Goal: Task Accomplishment & Management: Complete application form

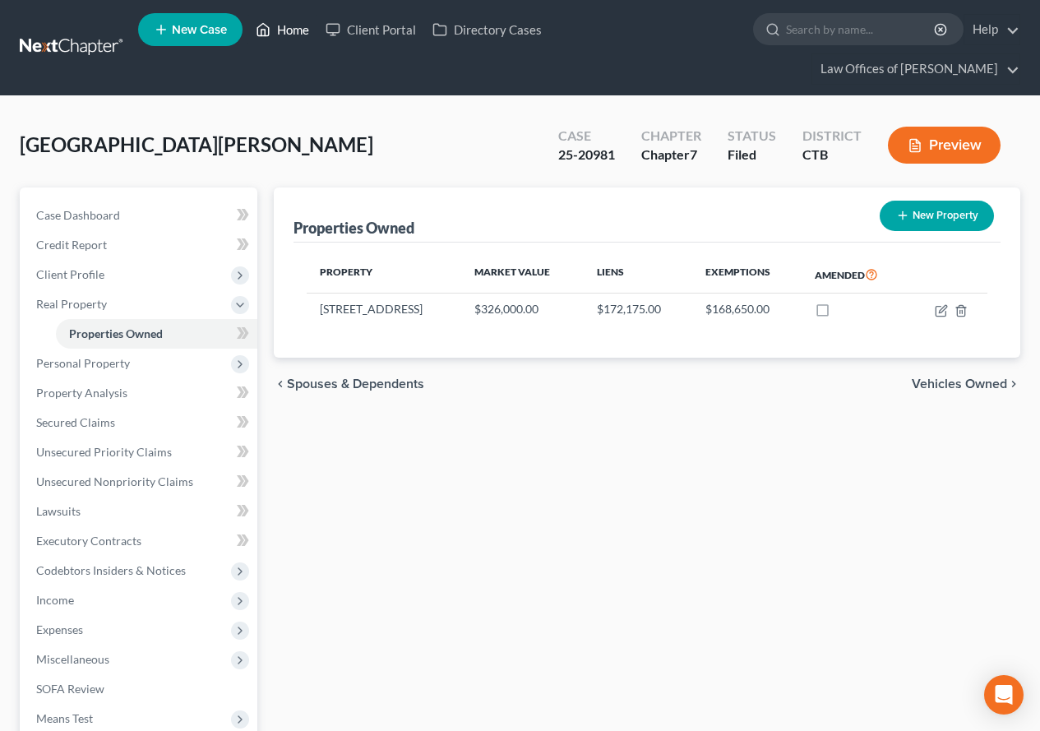
click at [297, 29] on link "Home" at bounding box center [283, 30] width 70 height 30
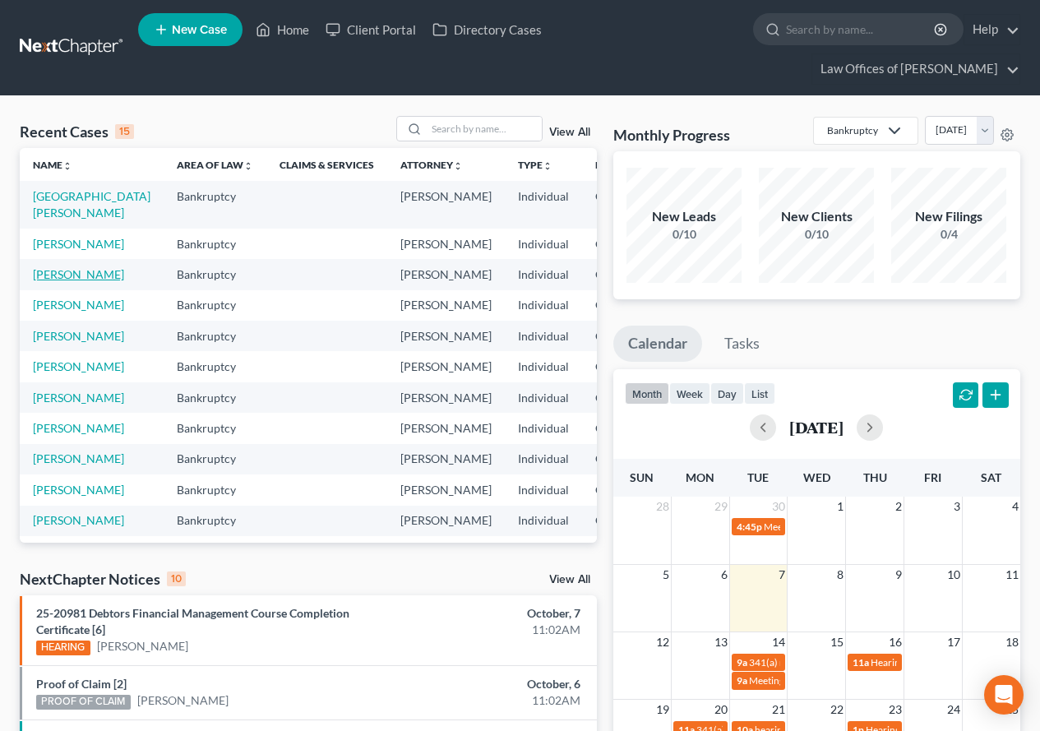
click at [49, 281] on link "[PERSON_NAME]" at bounding box center [78, 274] width 91 height 14
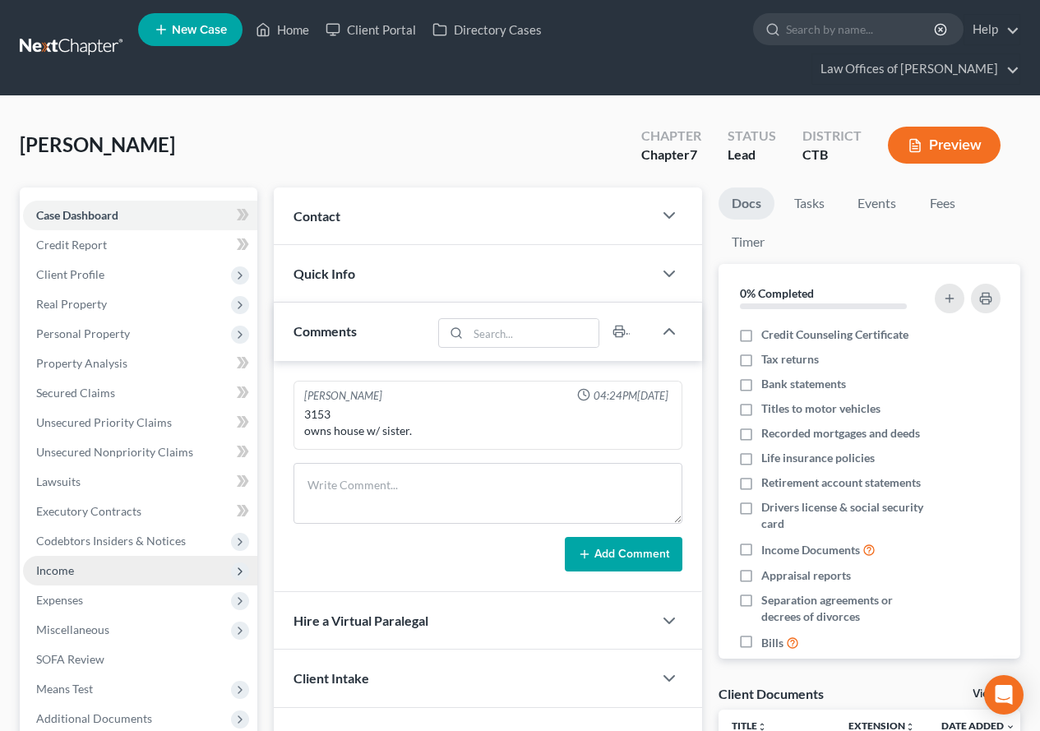
click at [69, 572] on span "Income" at bounding box center [55, 570] width 38 height 14
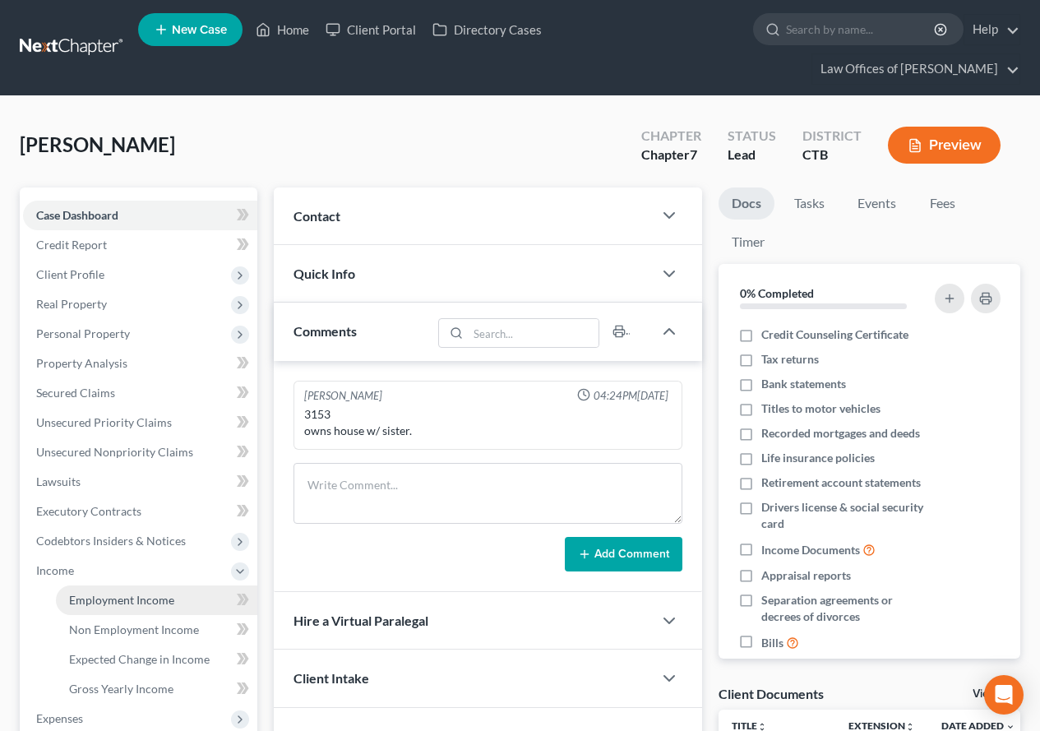
click at [128, 605] on span "Employment Income" at bounding box center [121, 600] width 105 height 14
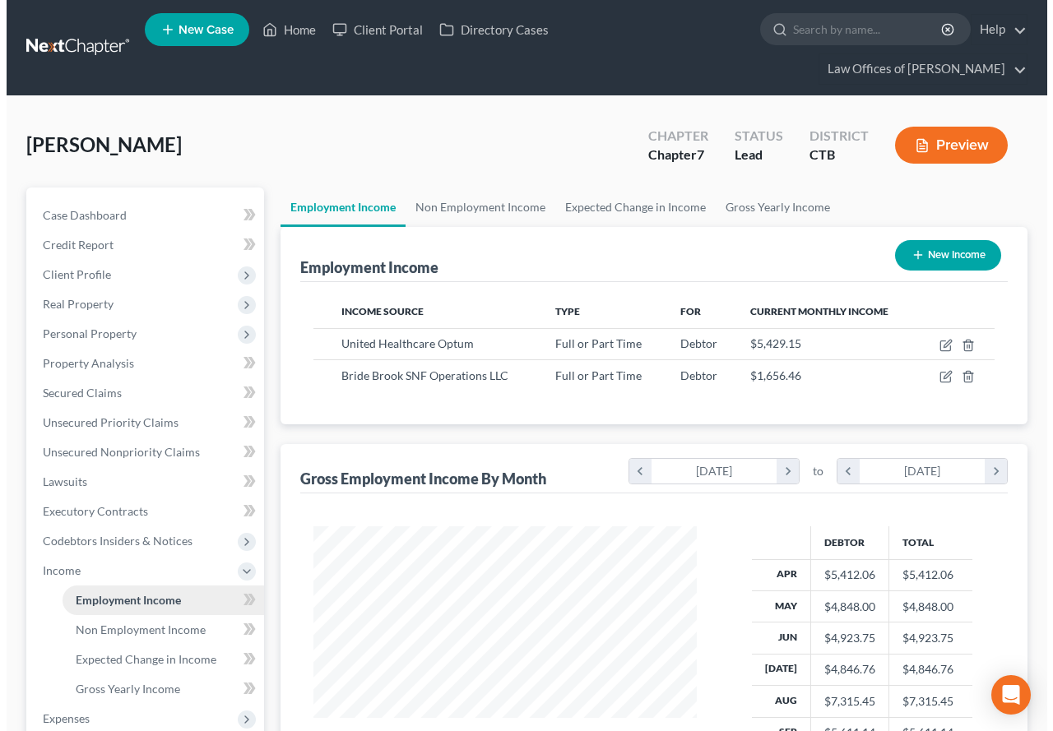
scroll to position [295, 416]
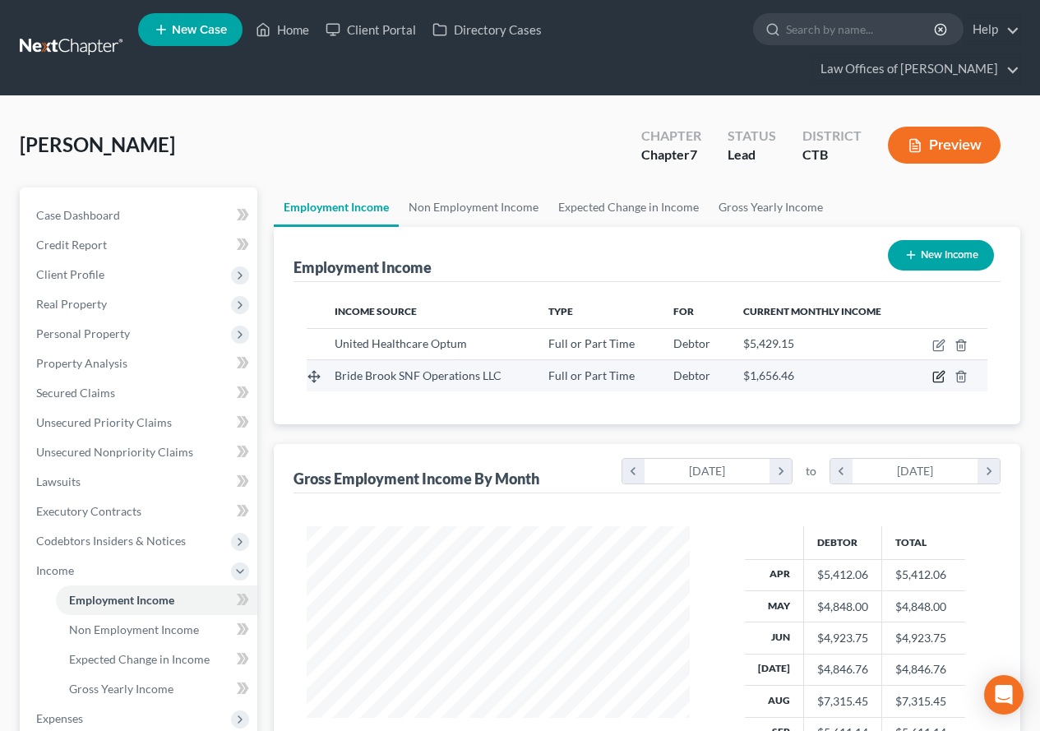
click at [935, 379] on icon "button" at bounding box center [939, 376] width 13 height 13
select select "0"
select select "3"
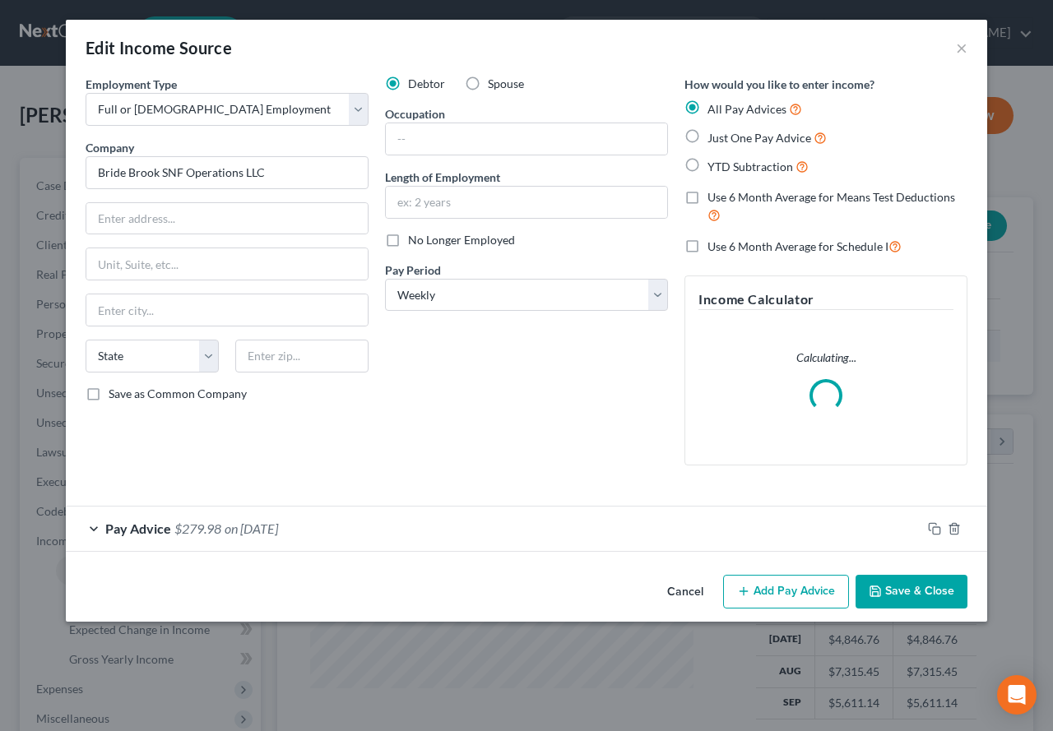
scroll to position [295, 422]
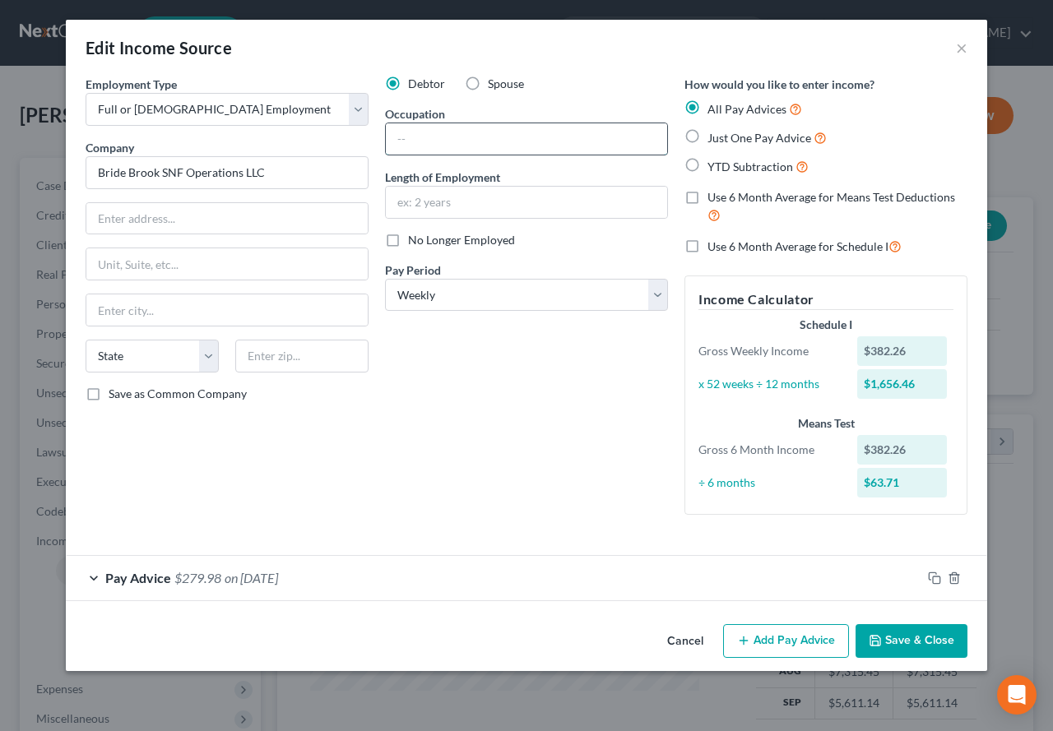
click at [470, 135] on input "text" at bounding box center [526, 138] width 281 height 31
type input "Clerk"
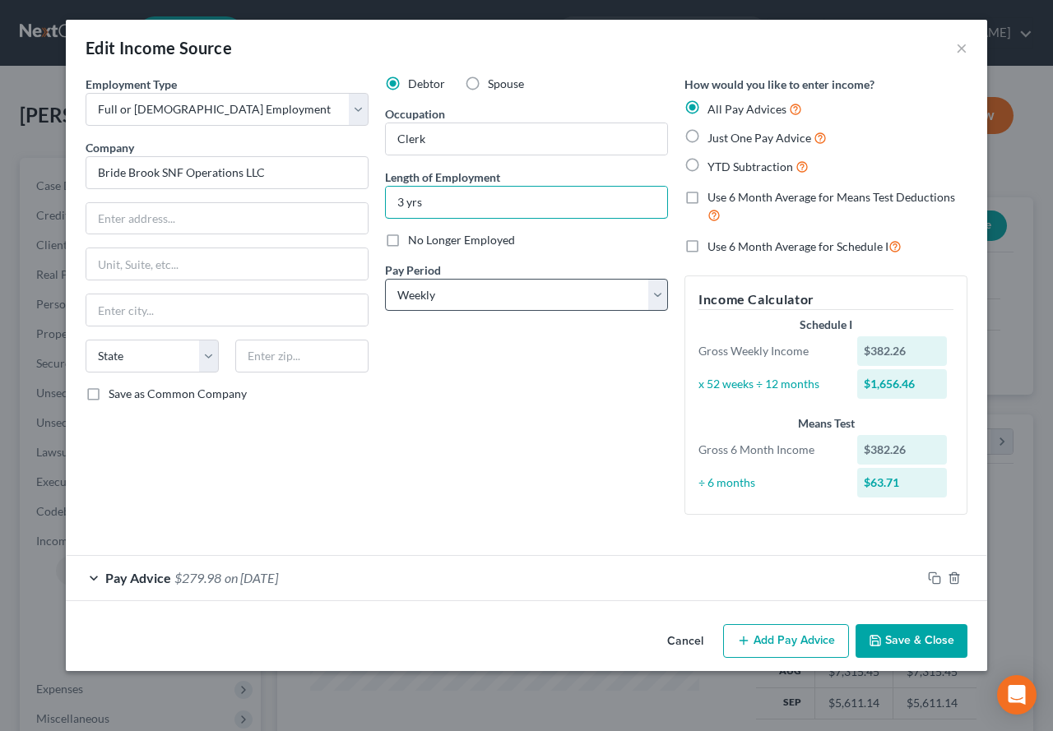
type input "3 yrs"
click at [660, 300] on select "Select Monthly Twice Monthly Every Other Week Weekly" at bounding box center [526, 295] width 283 height 33
click at [932, 579] on icon "button" at bounding box center [934, 578] width 13 height 13
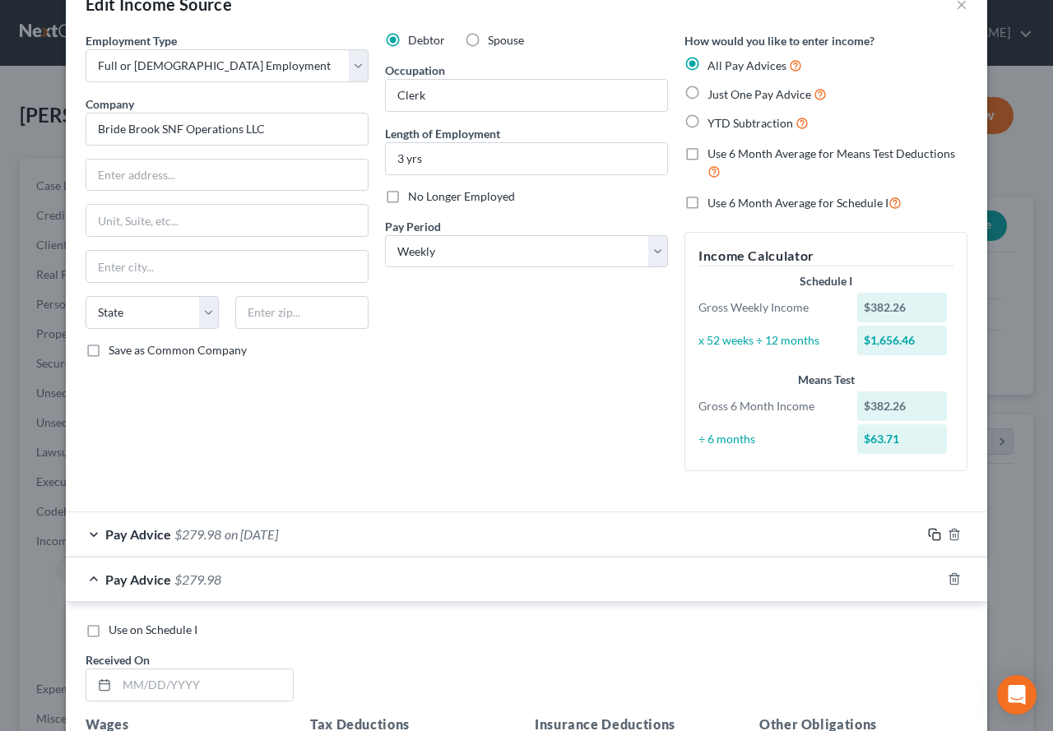
scroll to position [164, 0]
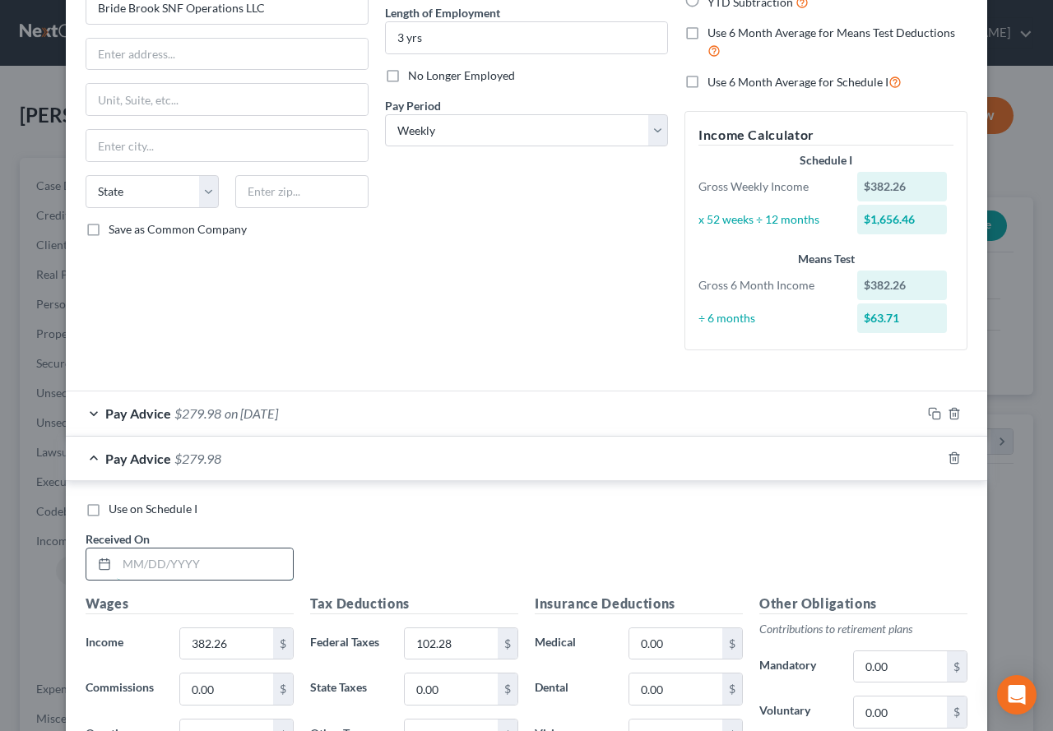
click at [168, 572] on input "text" at bounding box center [205, 564] width 176 height 31
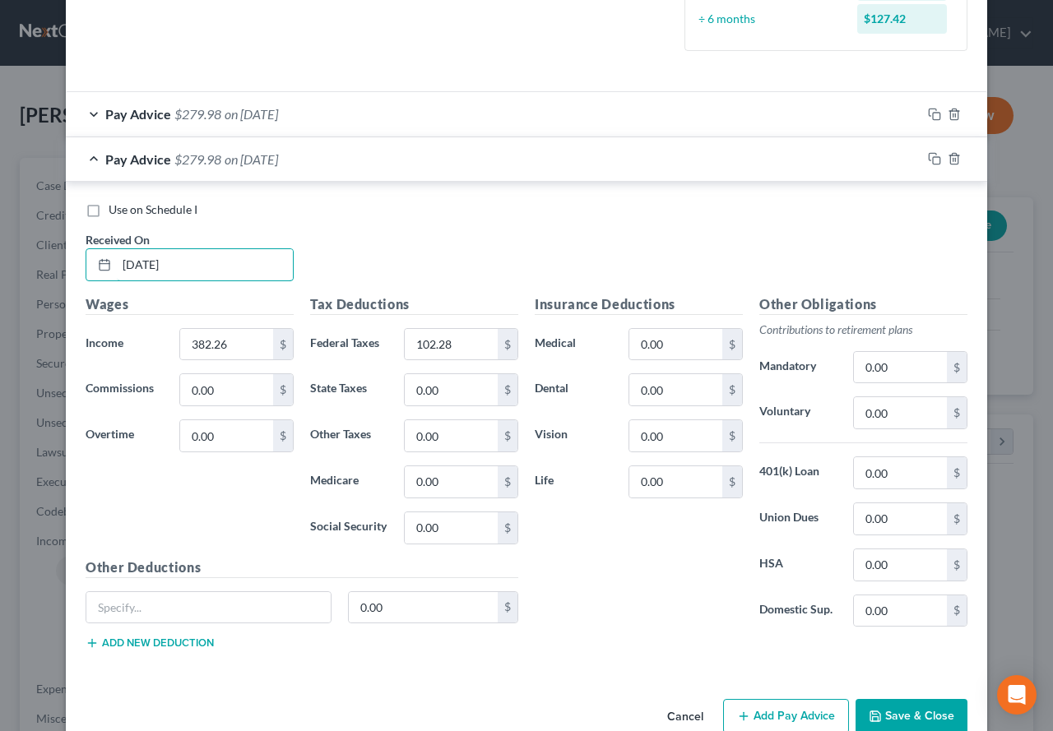
scroll to position [499, 0]
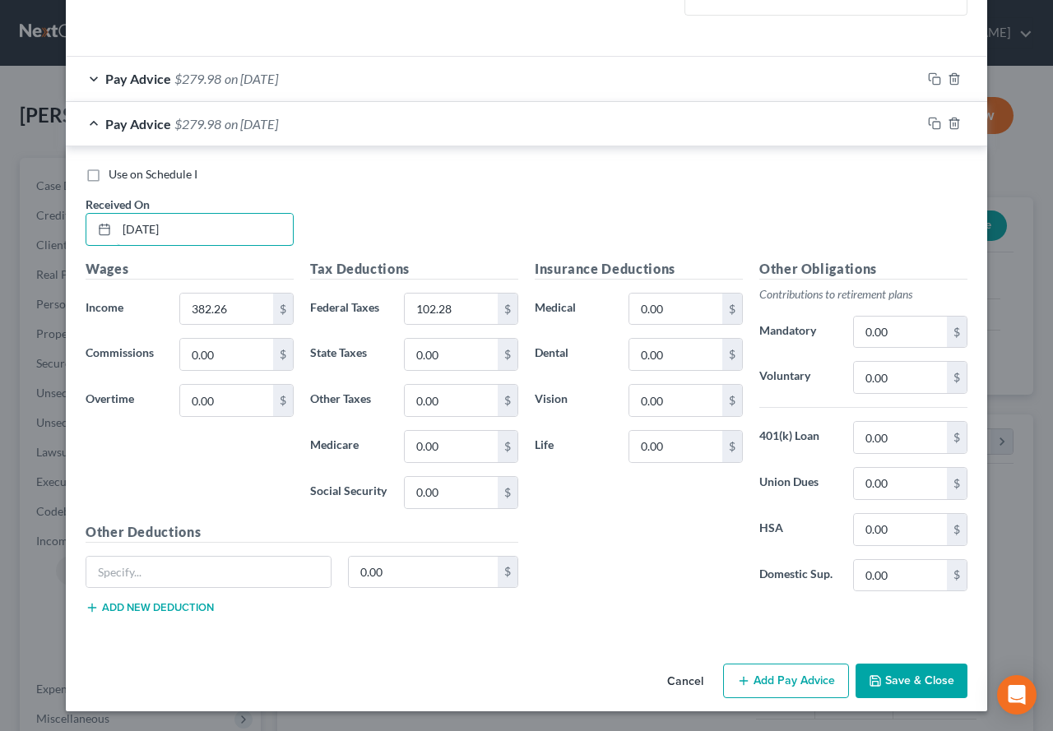
type input "[DATE]"
click at [773, 688] on button "Add Pay Advice" at bounding box center [786, 681] width 126 height 35
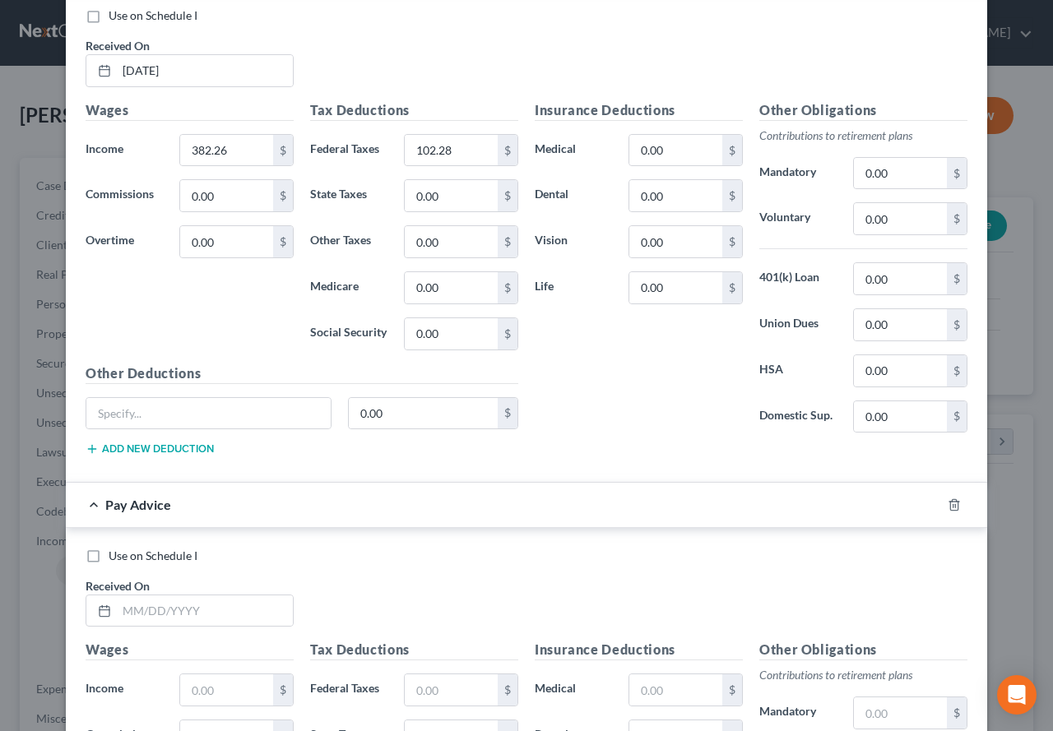
scroll to position [664, 0]
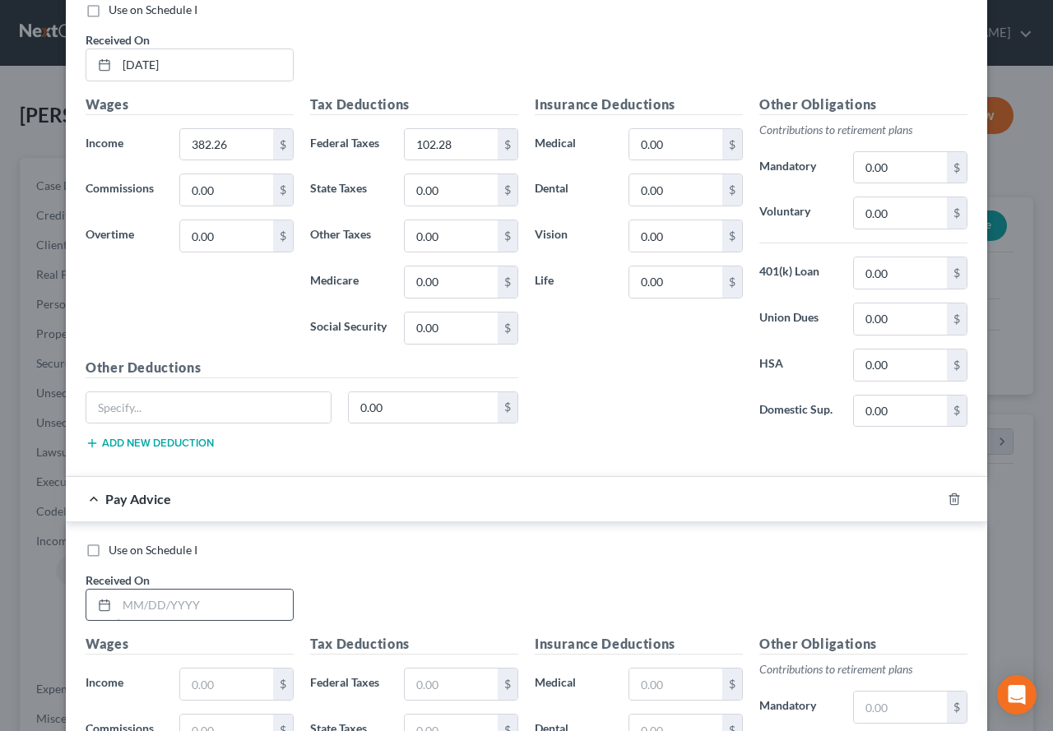
click at [169, 605] on input "text" at bounding box center [205, 605] width 176 height 31
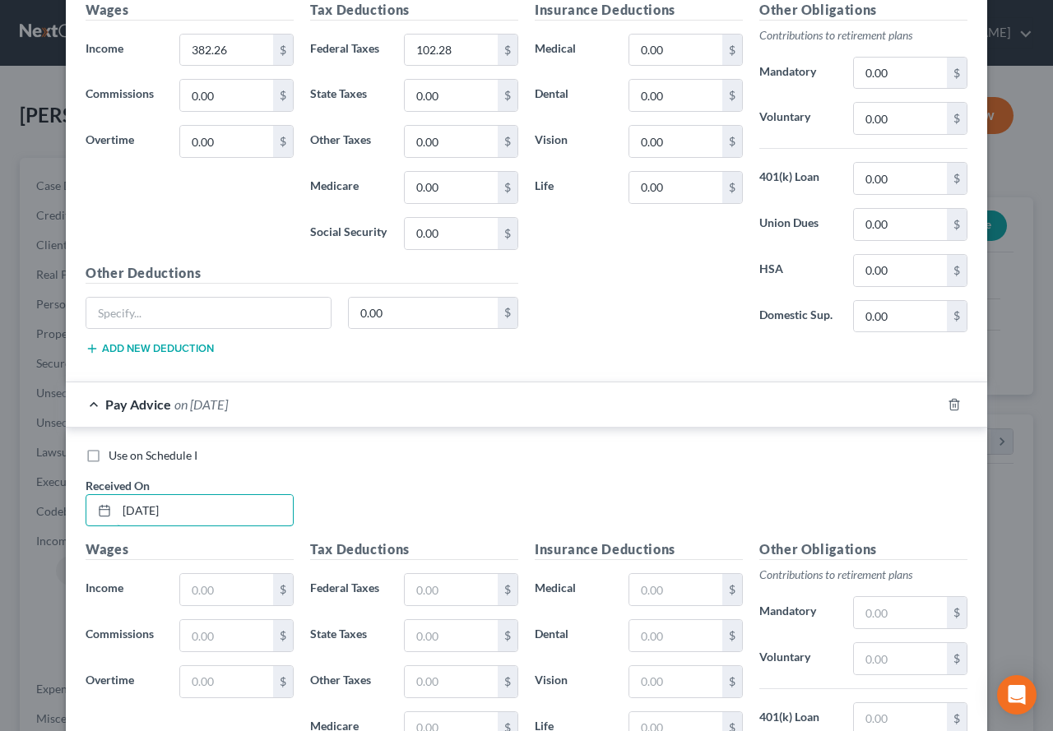
scroll to position [828, 0]
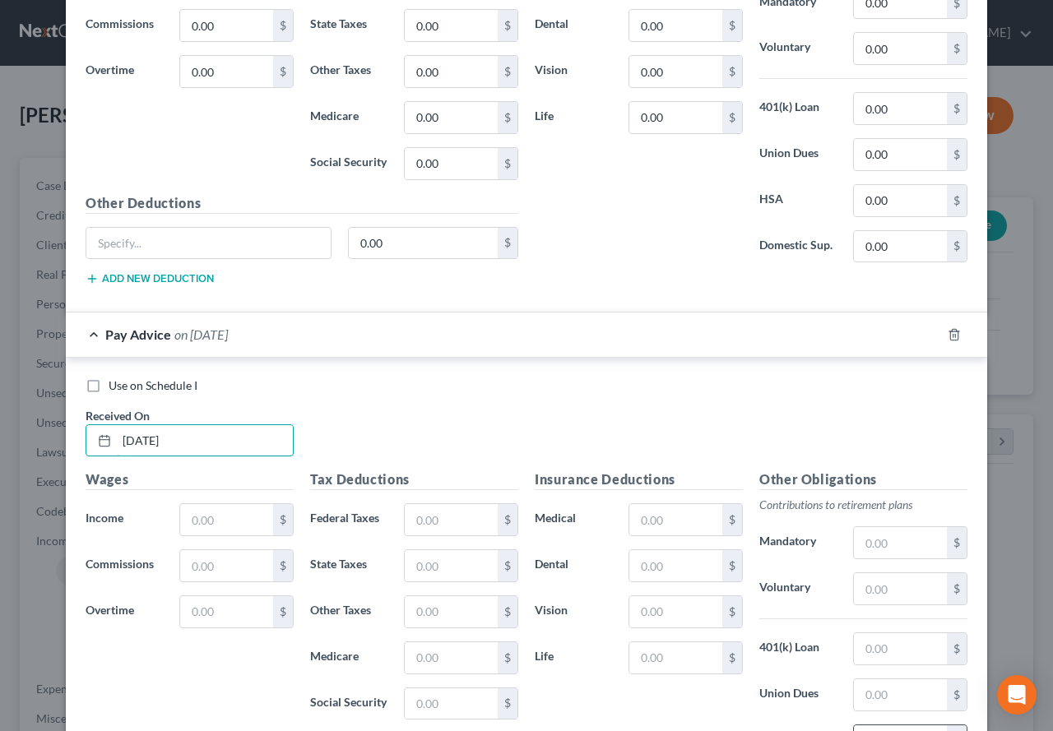
type input "[DATE]"
click at [218, 526] on input "text" at bounding box center [226, 519] width 93 height 31
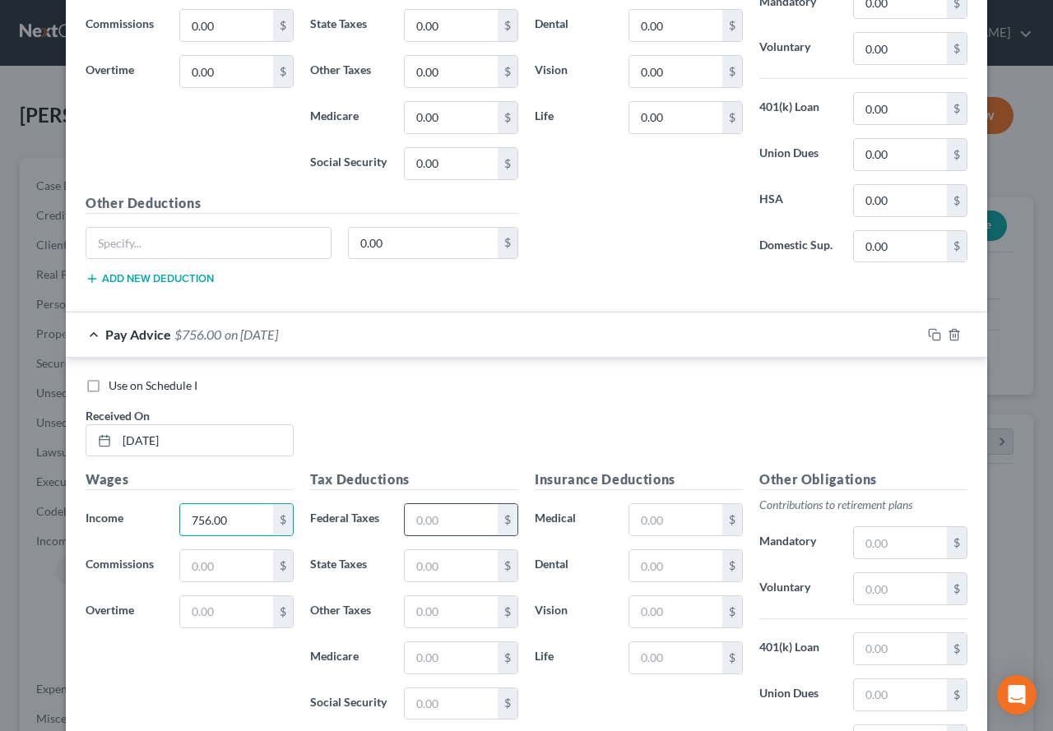
type input "756.00"
click at [410, 512] on input "text" at bounding box center [451, 519] width 93 height 31
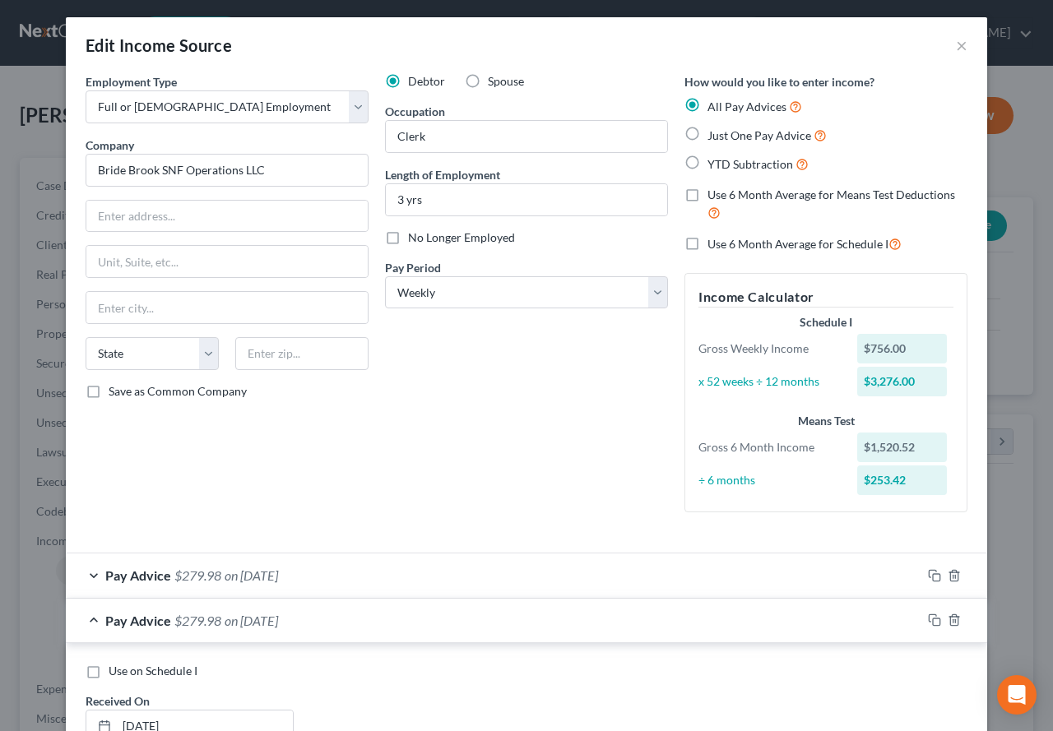
scroll to position [0, 0]
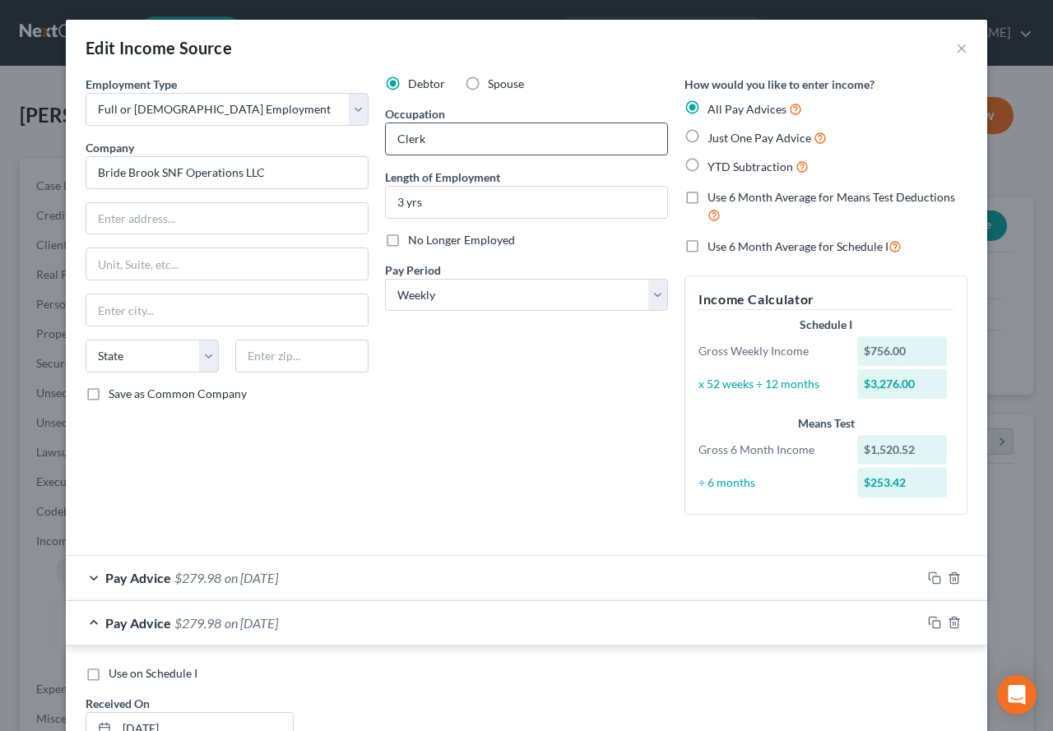
type input "196.55"
click at [391, 143] on input "Clerk" at bounding box center [526, 138] width 281 height 31
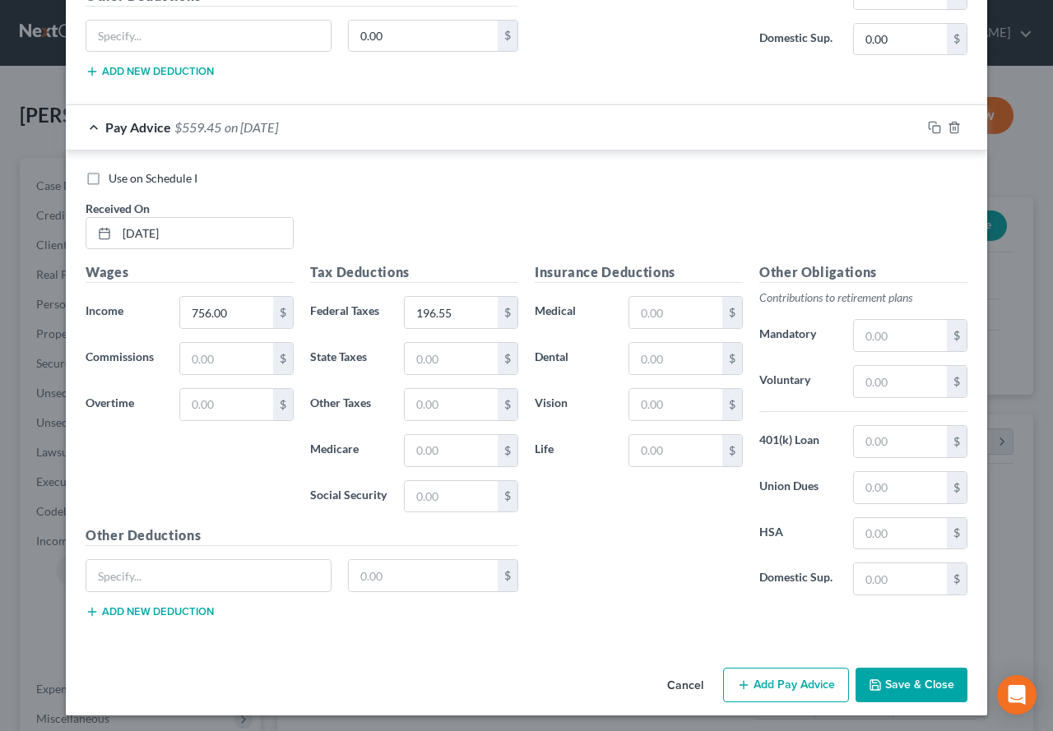
scroll to position [1040, 0]
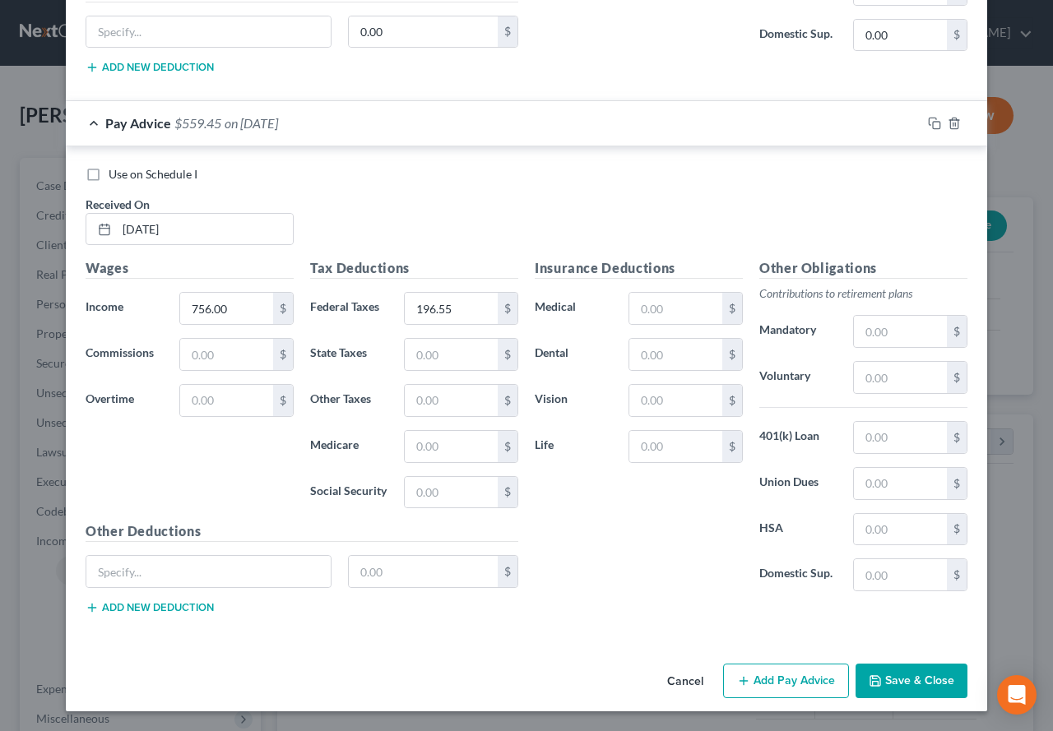
type input "Clerk, Per Diem"
click at [761, 684] on button "Add Pay Advice" at bounding box center [786, 681] width 126 height 35
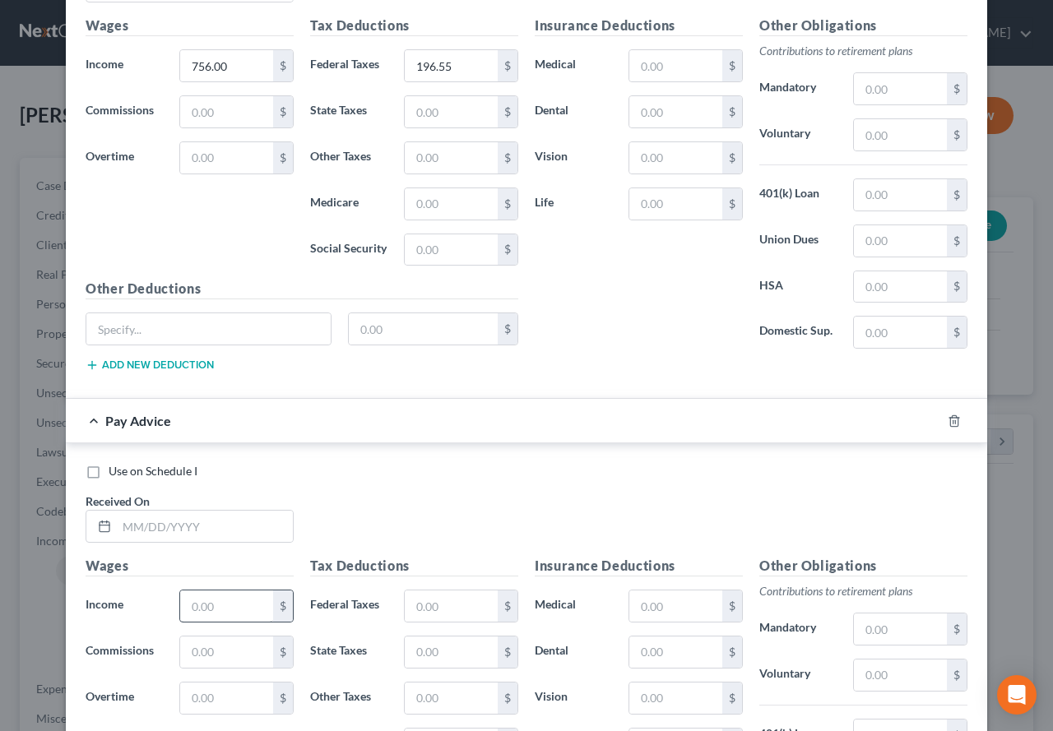
scroll to position [1286, 0]
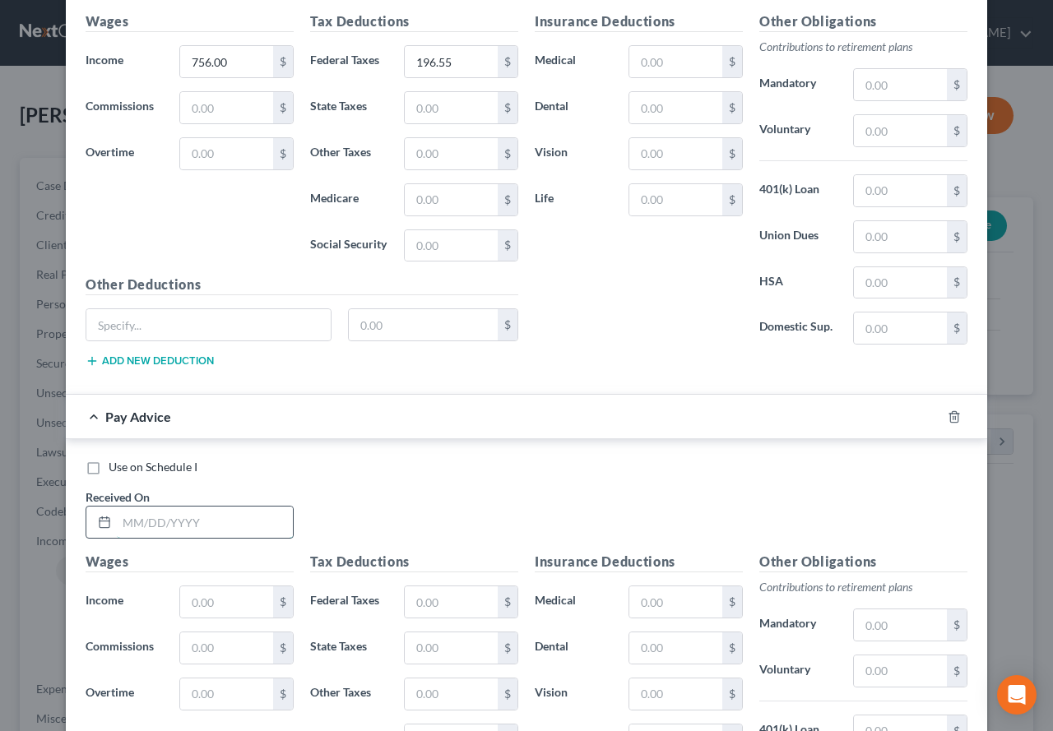
click at [215, 519] on input "text" at bounding box center [205, 522] width 176 height 31
type input "[DATE]"
click at [205, 606] on input "text" at bounding box center [226, 601] width 93 height 31
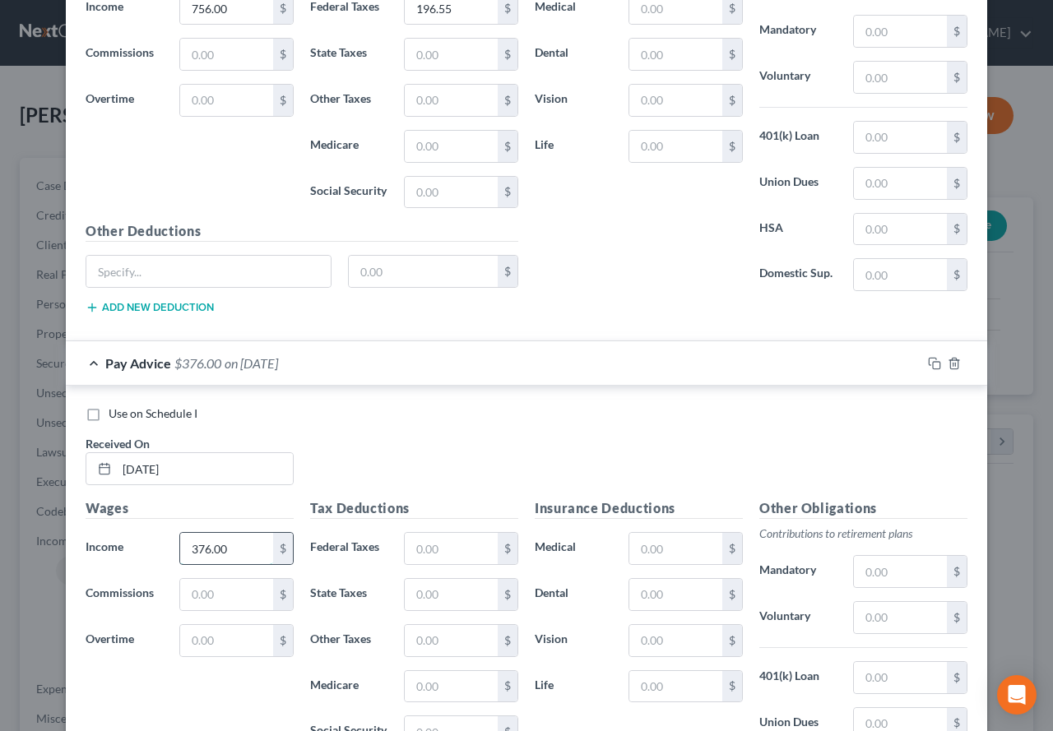
scroll to position [1369, 0]
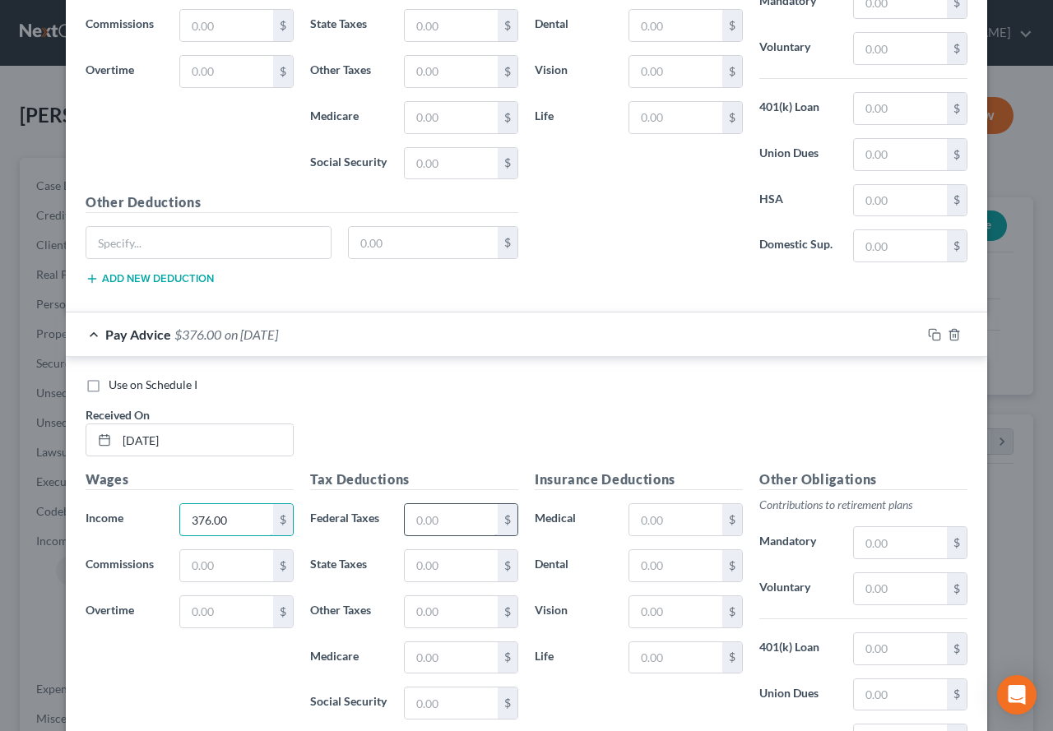
type input "376.00"
click at [434, 520] on input "text" at bounding box center [451, 519] width 93 height 31
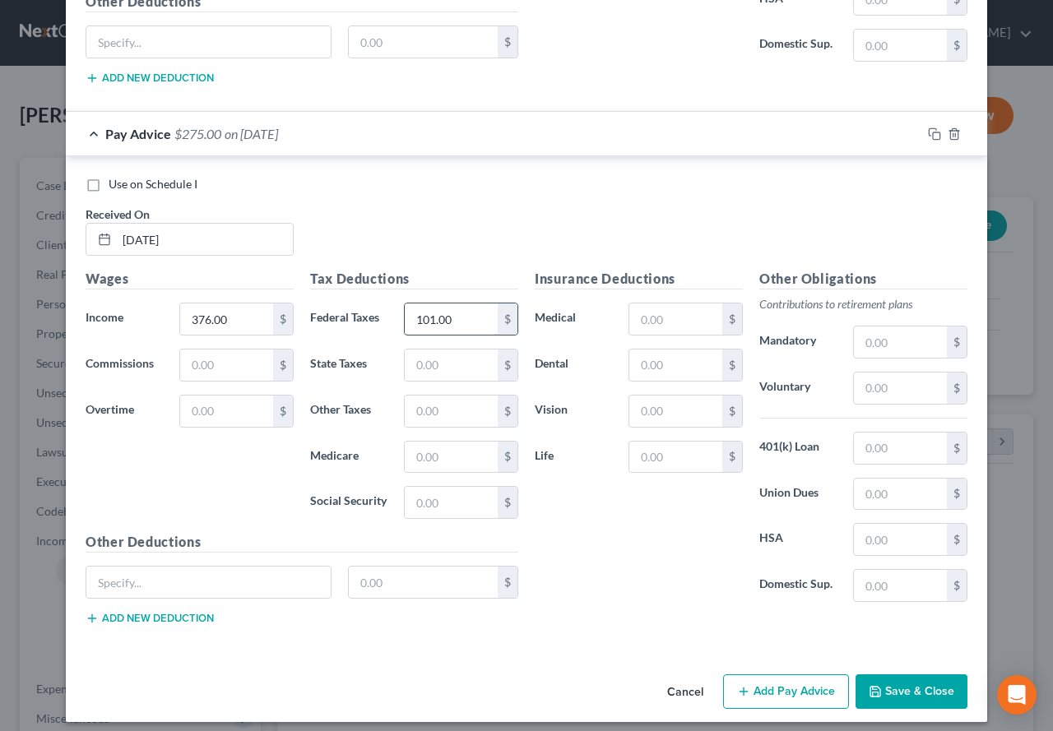
scroll to position [1580, 0]
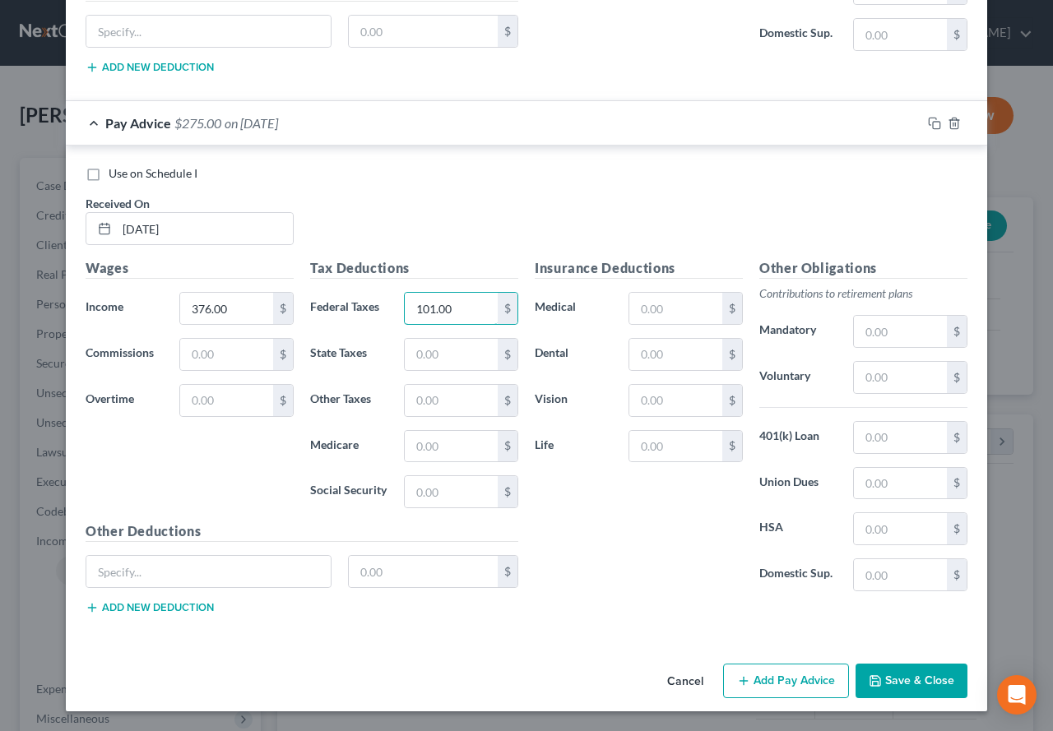
type input "101.00"
click at [753, 679] on button "Add Pay Advice" at bounding box center [786, 681] width 126 height 35
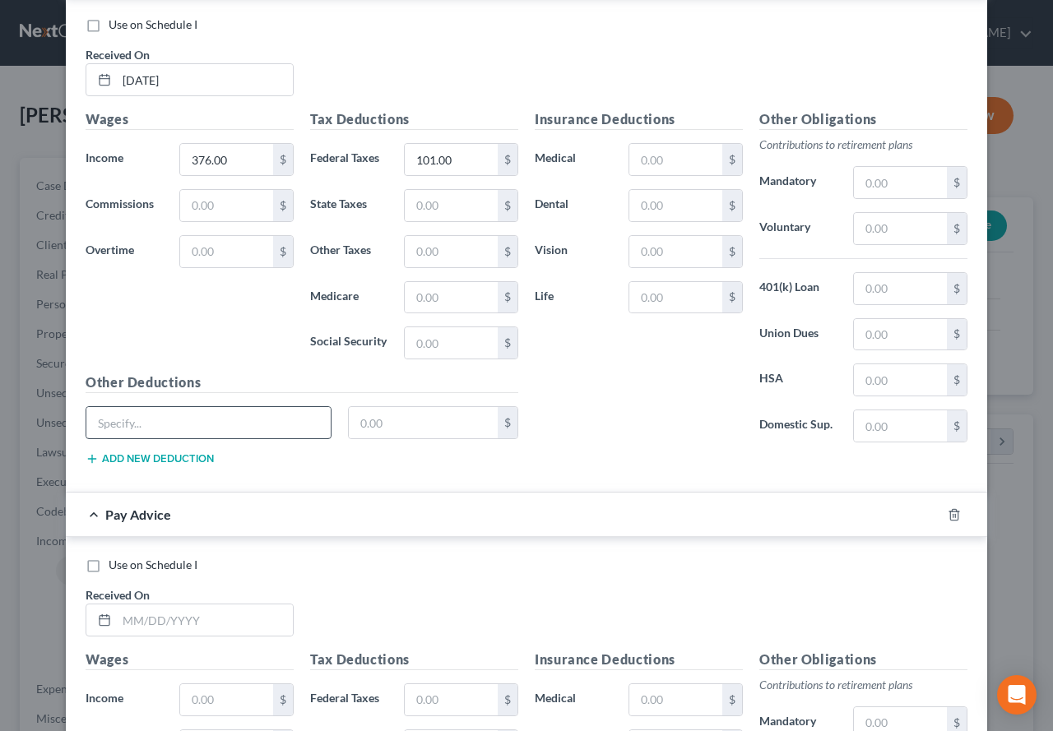
scroll to position [1744, 0]
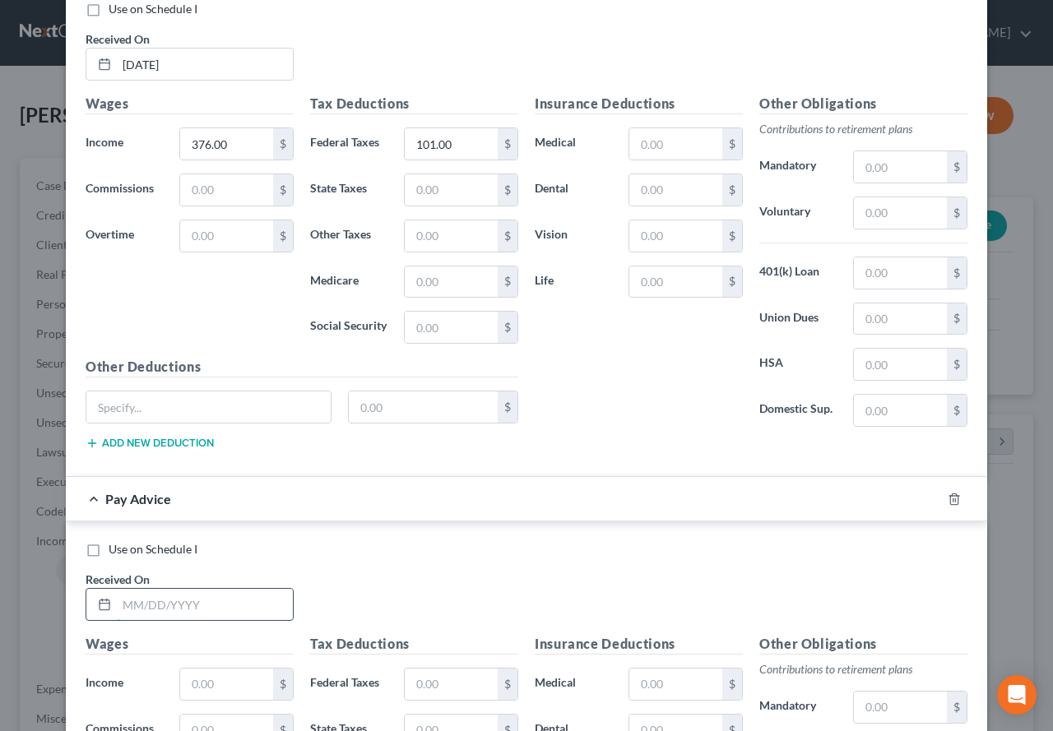
click at [164, 605] on input "text" at bounding box center [205, 604] width 176 height 31
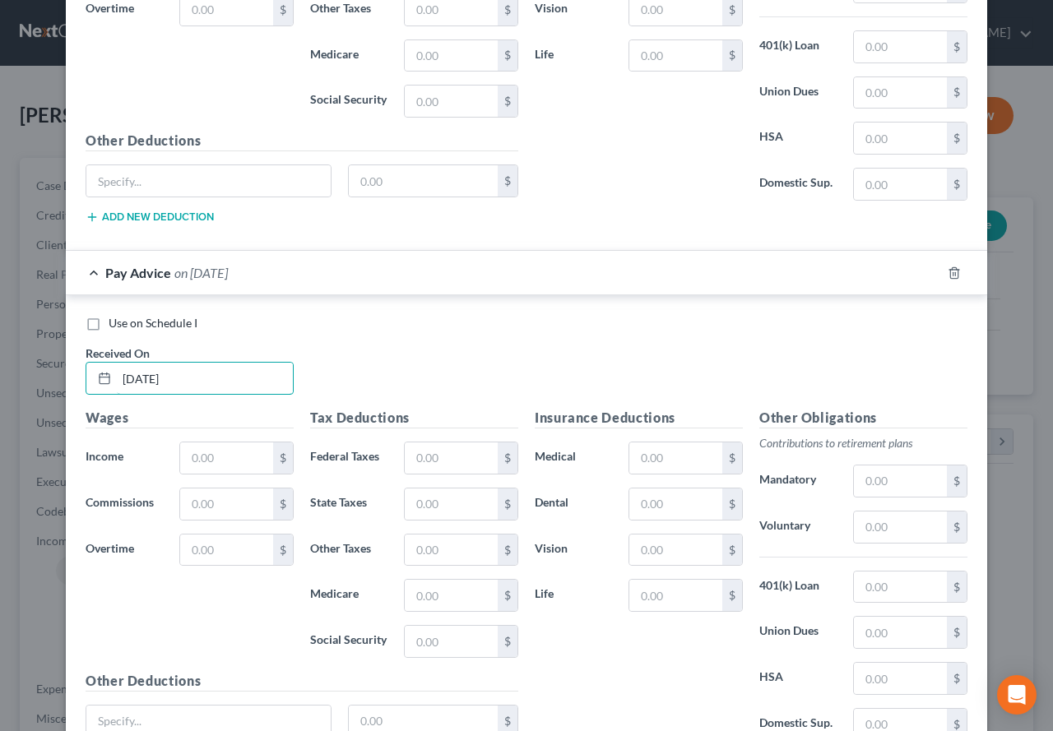
scroll to position [1991, 0]
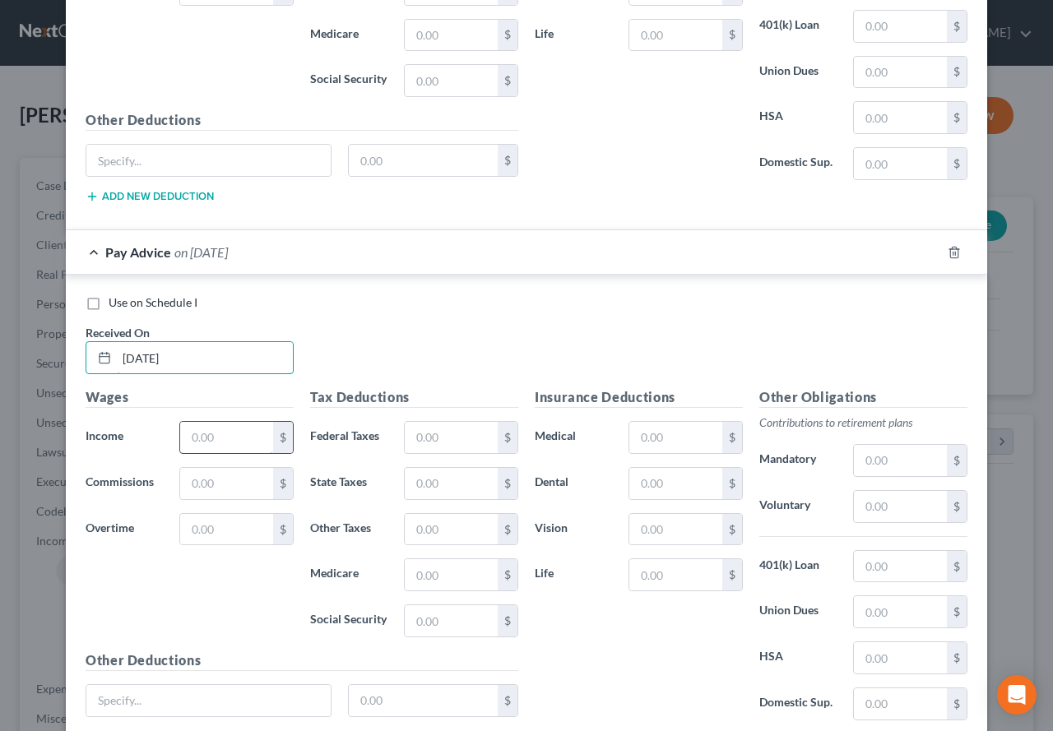
type input "[DATE]"
click at [195, 433] on input "text" at bounding box center [226, 437] width 93 height 31
type input "546.00"
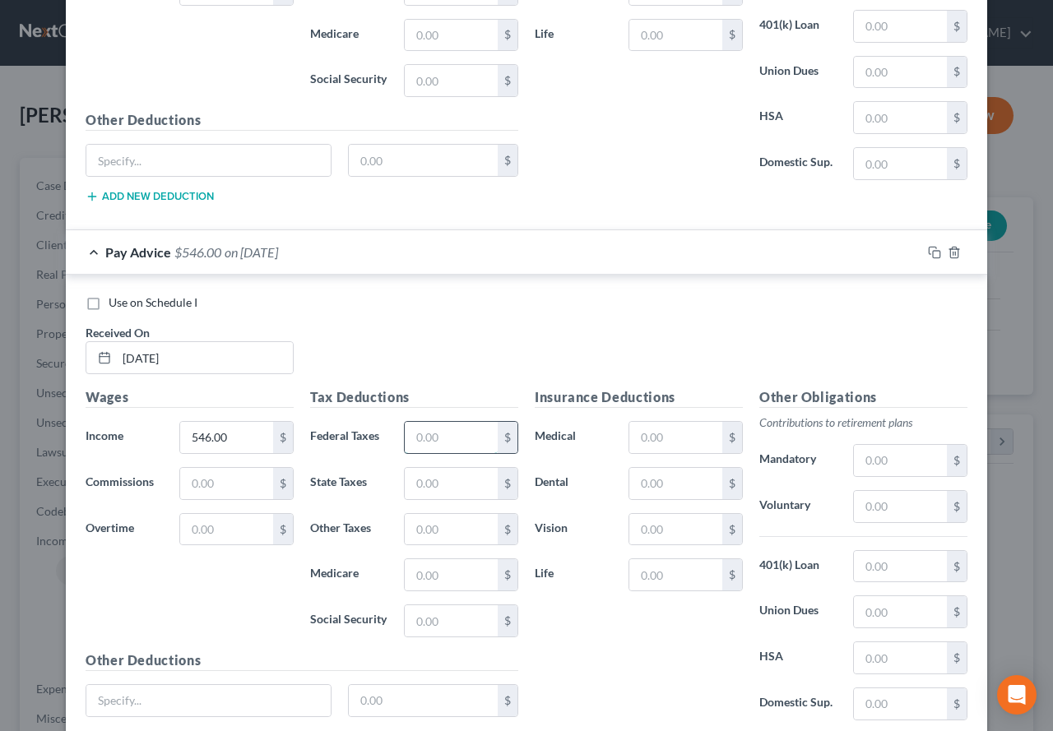
click at [407, 433] on input "text" at bounding box center [451, 437] width 93 height 31
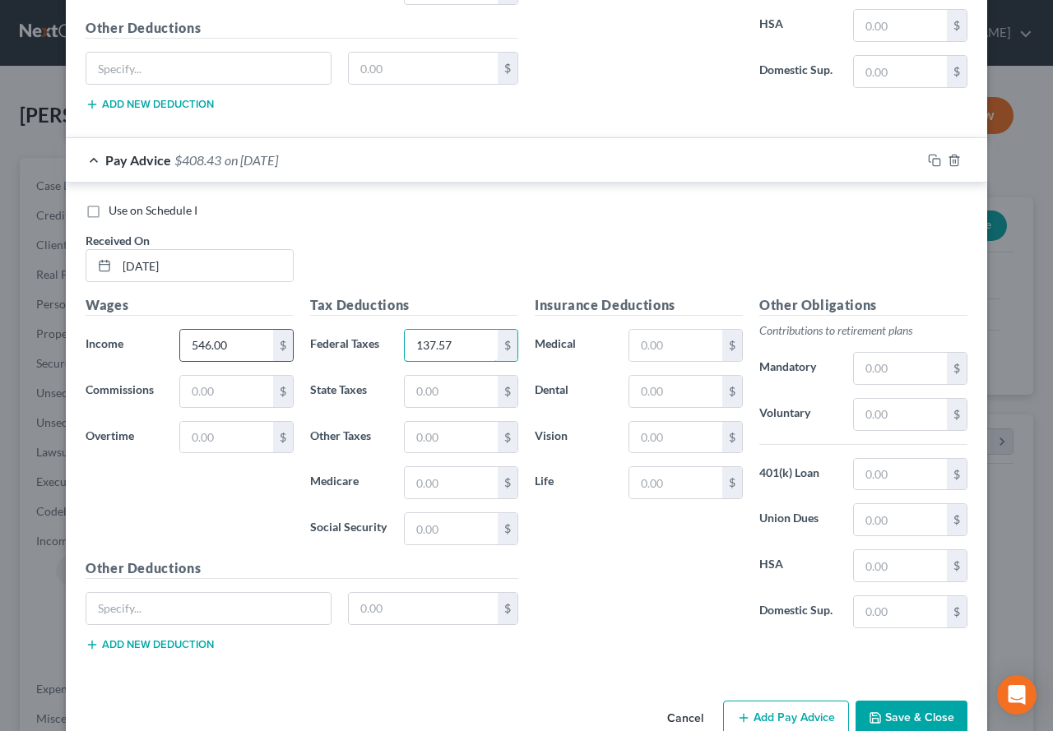
scroll to position [2119, 0]
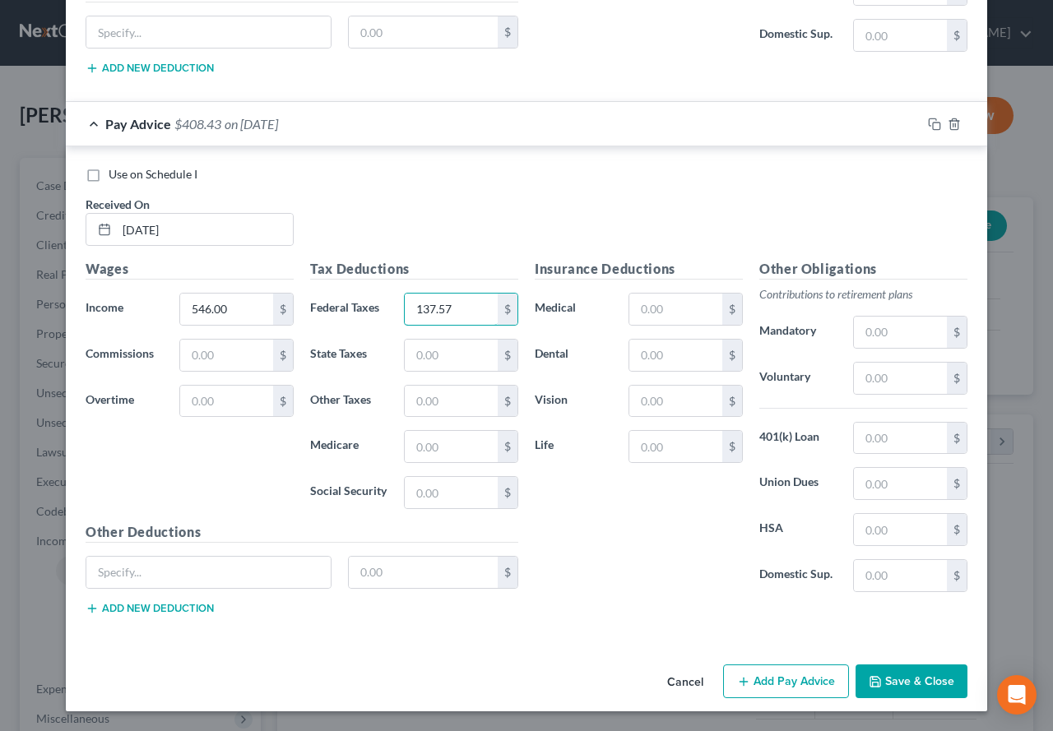
type input "137.57"
click at [767, 687] on button "Add Pay Advice" at bounding box center [786, 682] width 126 height 35
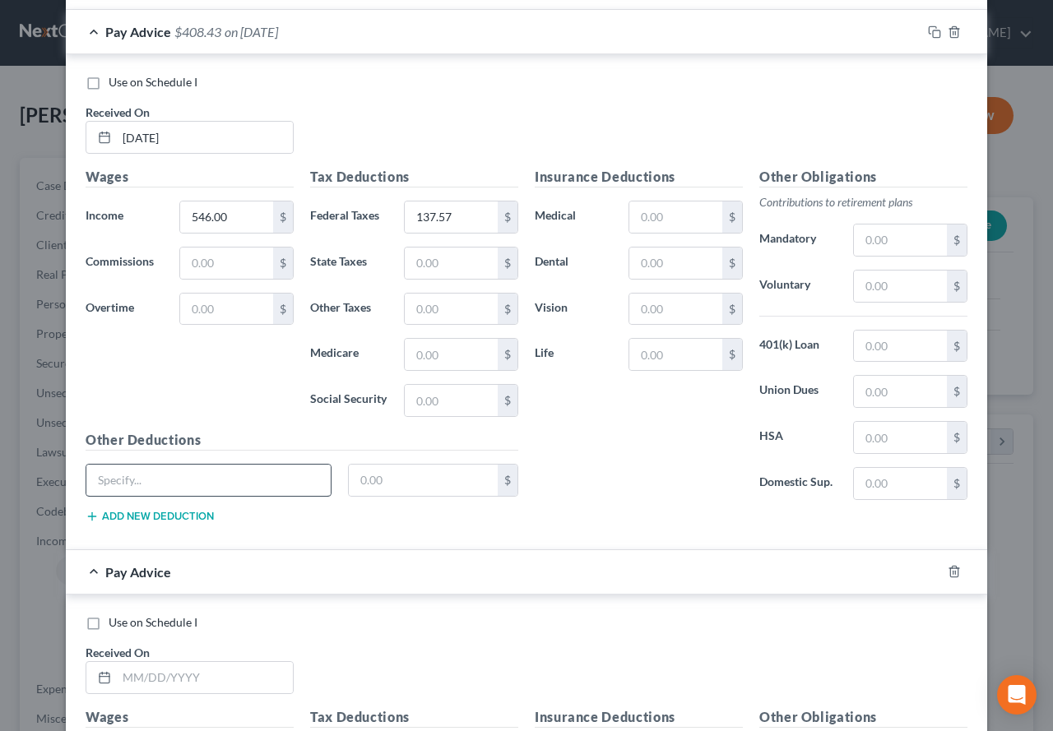
scroll to position [2284, 0]
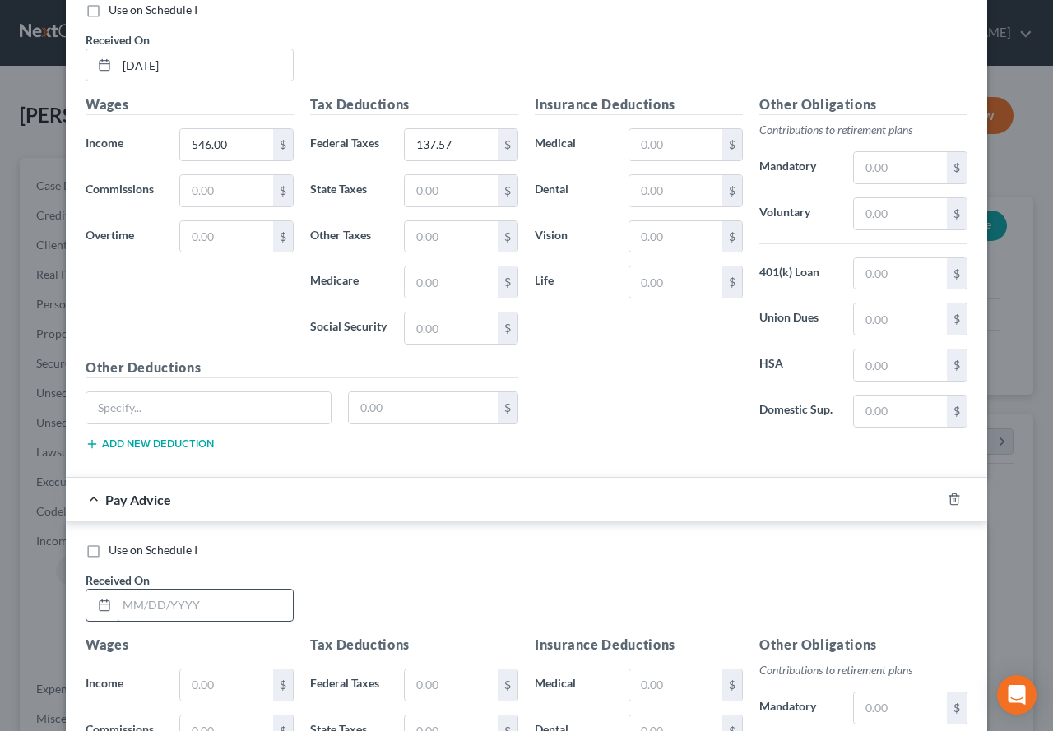
click at [210, 605] on input "text" at bounding box center [205, 605] width 176 height 31
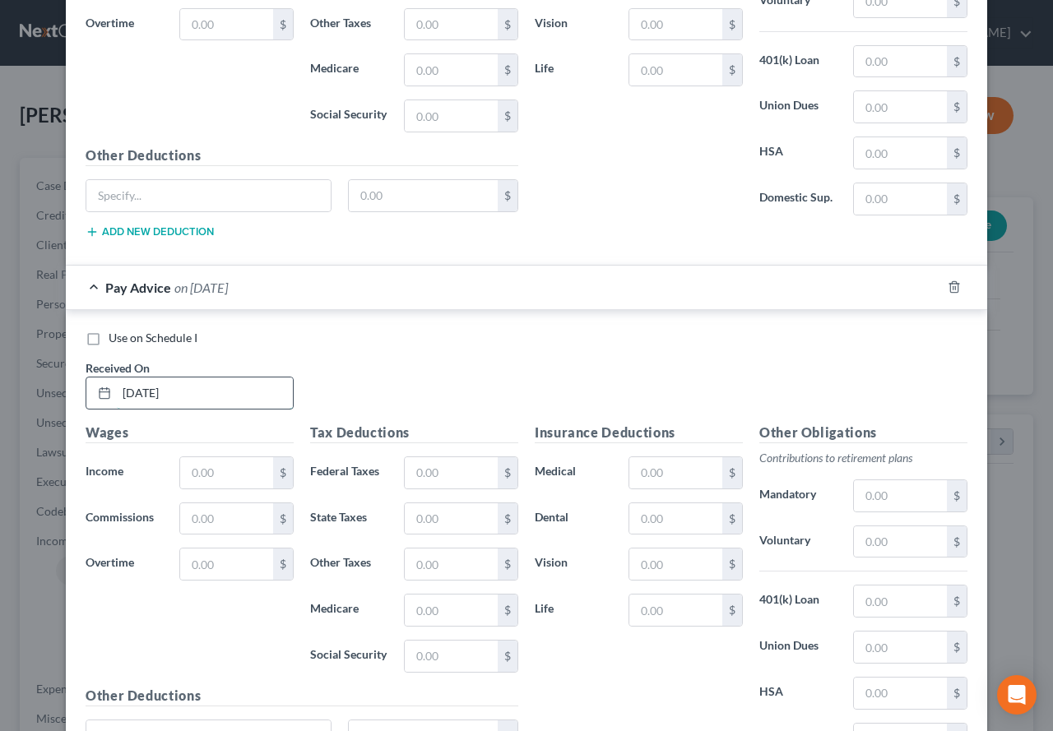
scroll to position [2531, 0]
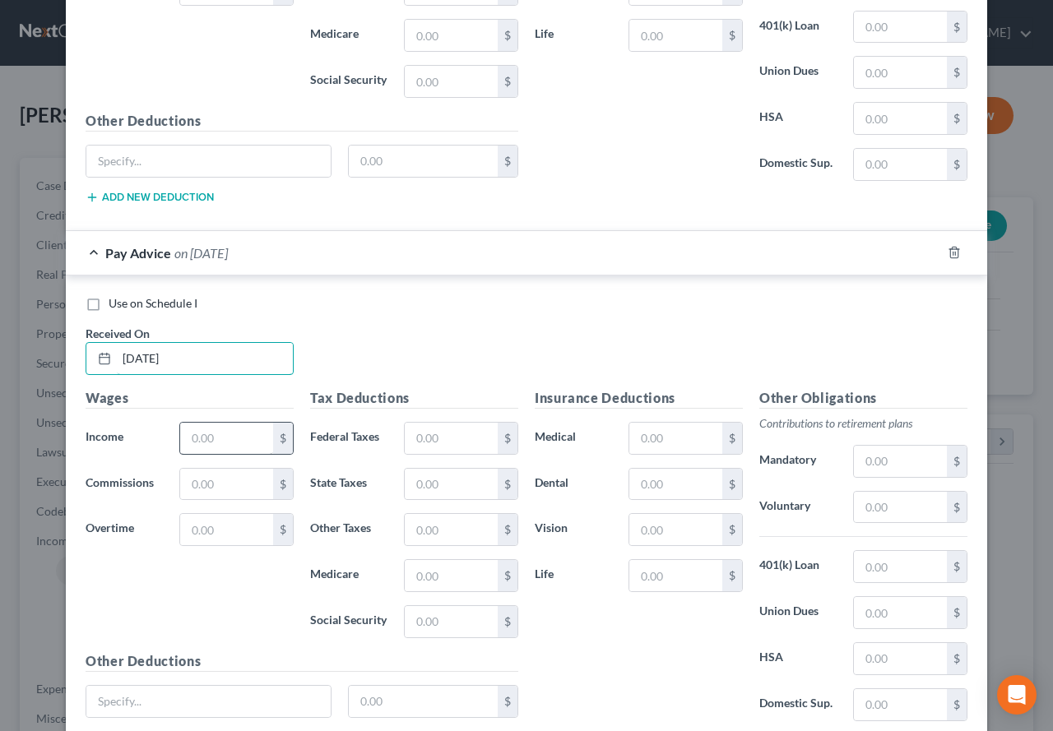
type input "[DATE]"
click at [205, 437] on input "text" at bounding box center [226, 438] width 93 height 31
type input "754.00"
click at [448, 433] on input "text" at bounding box center [451, 438] width 93 height 31
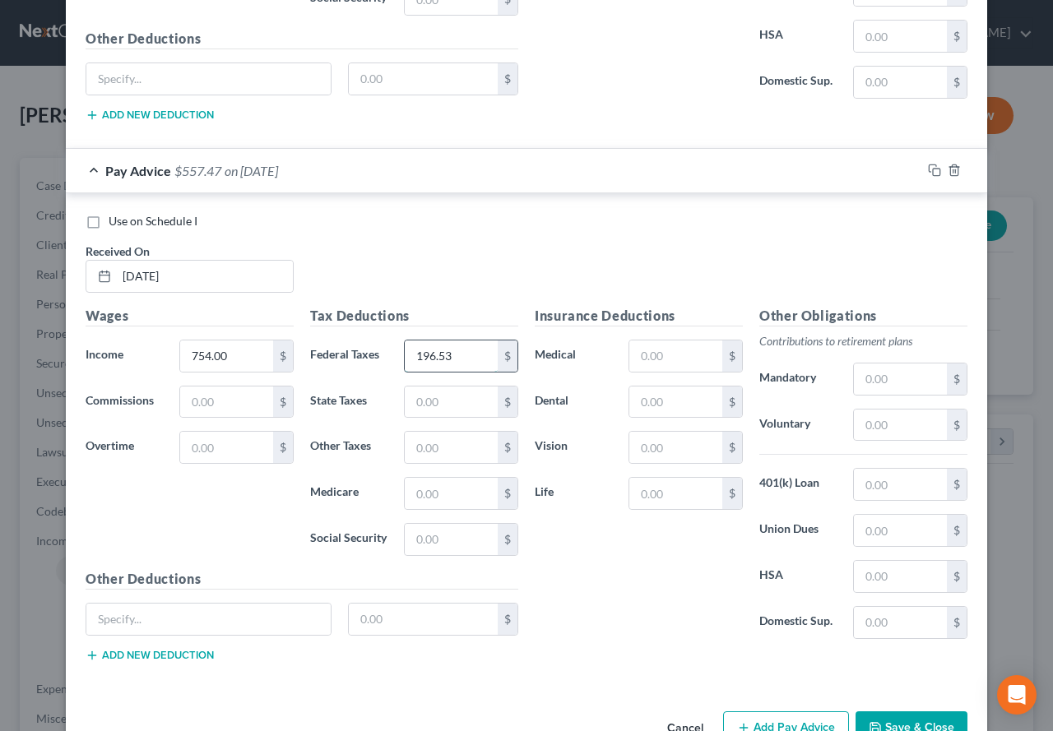
scroll to position [2660, 0]
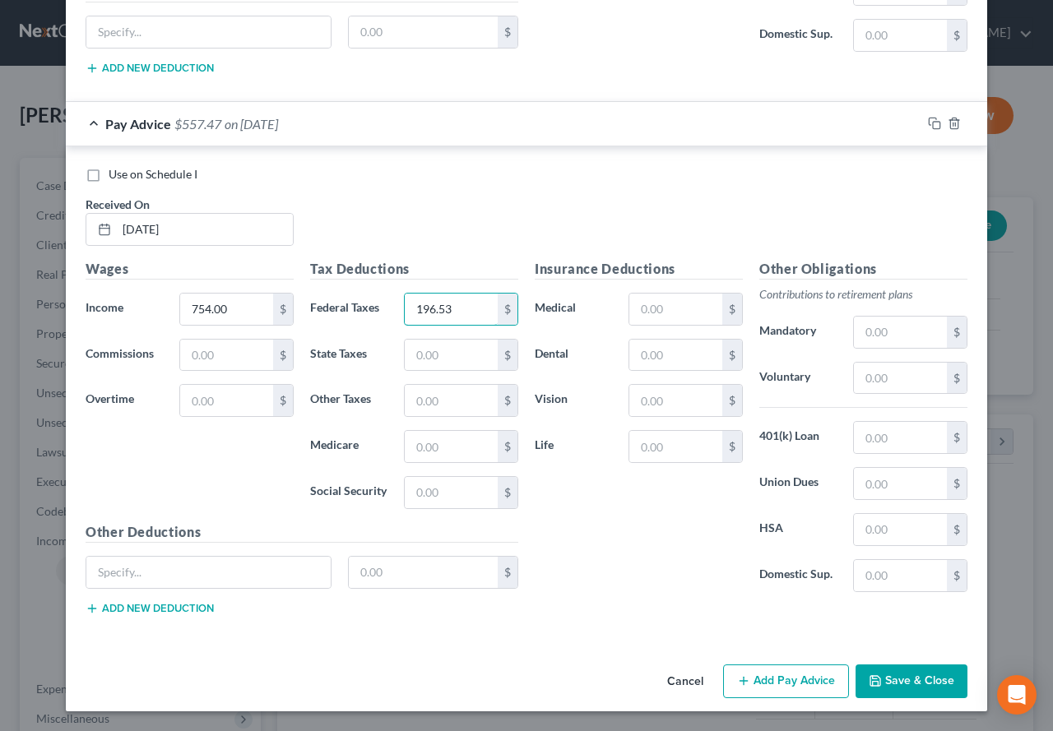
type input "196.53"
click at [753, 687] on button "Add Pay Advice" at bounding box center [786, 682] width 126 height 35
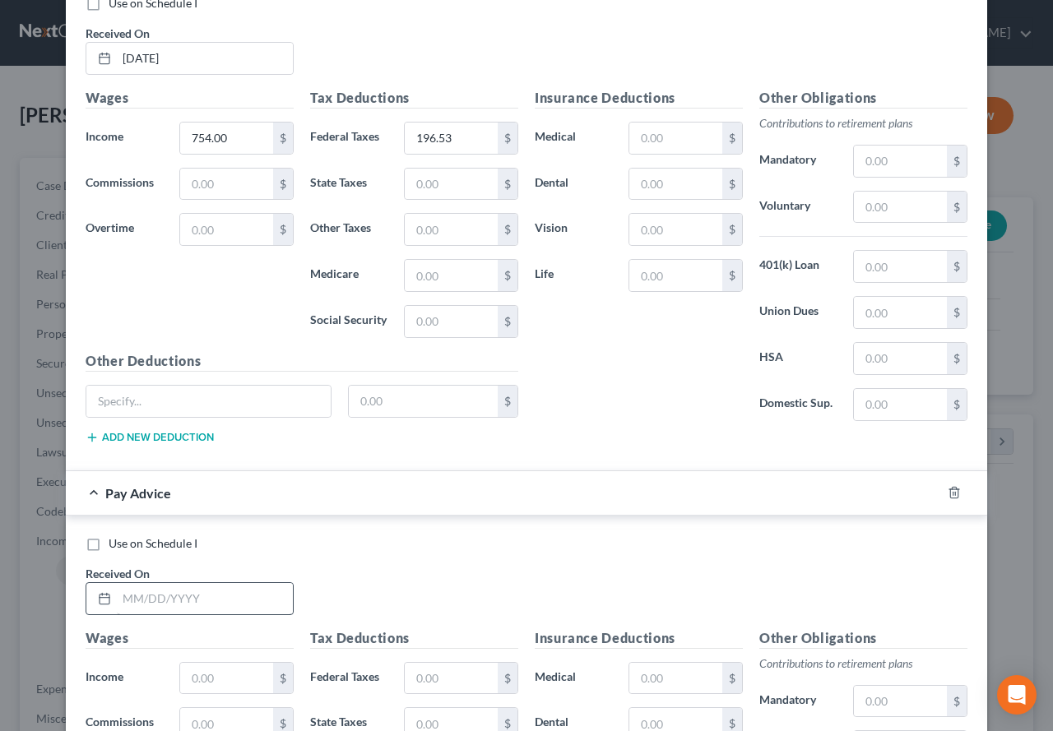
scroll to position [2906, 0]
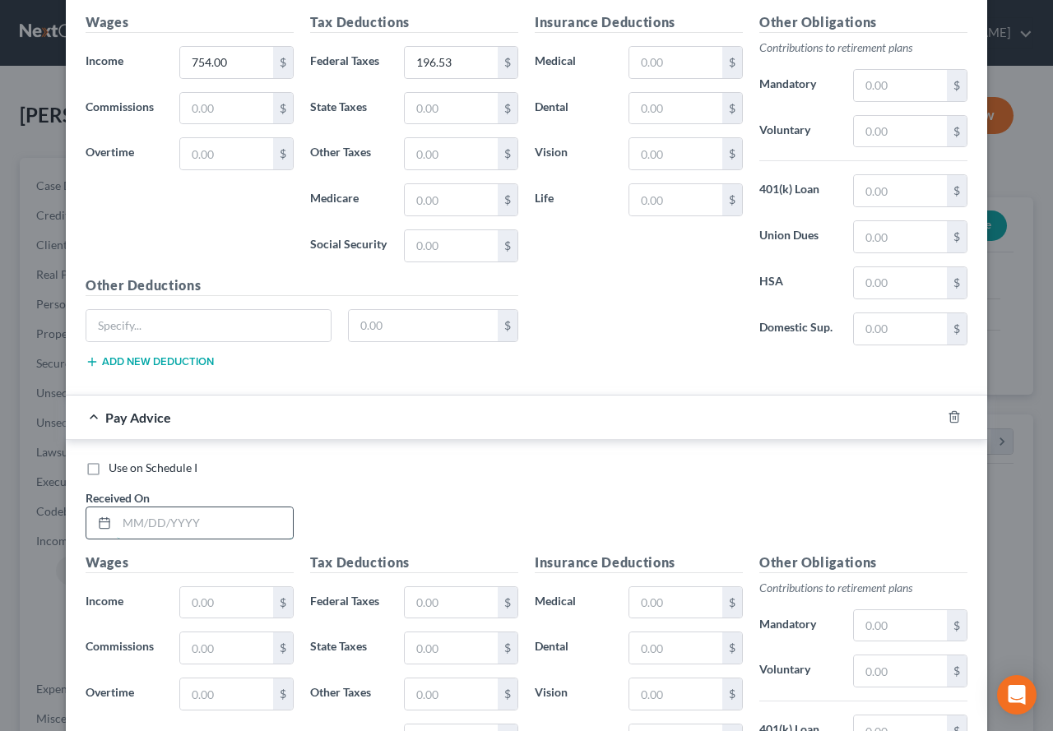
click at [250, 524] on input "text" at bounding box center [205, 522] width 176 height 31
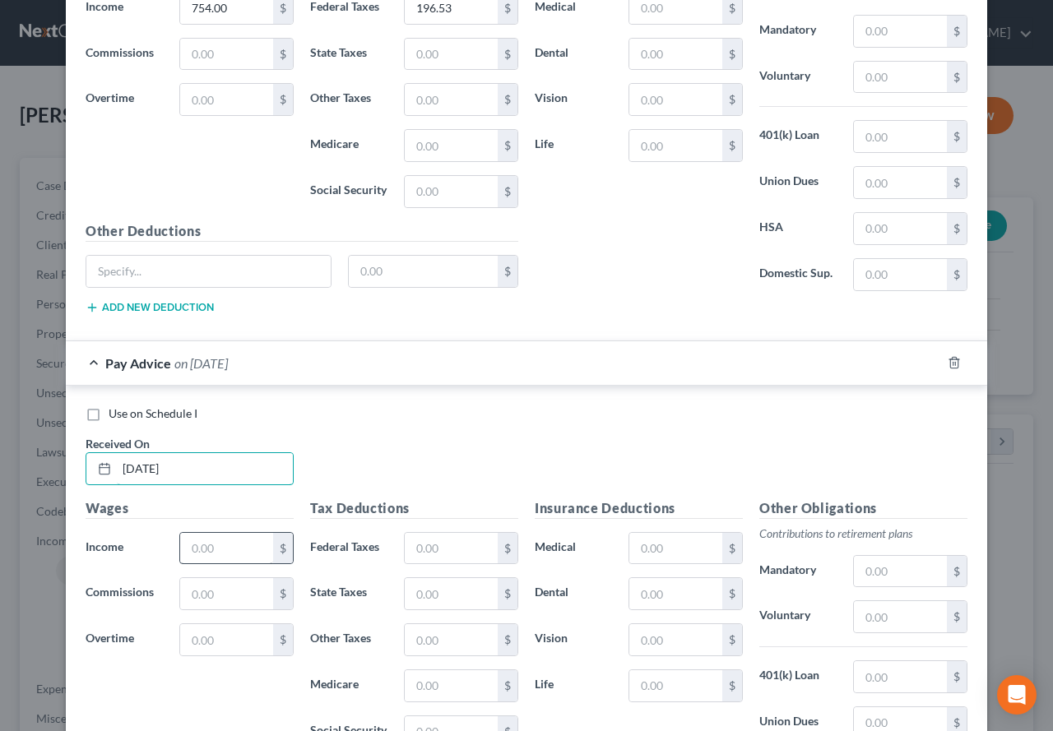
scroll to position [2989, 0]
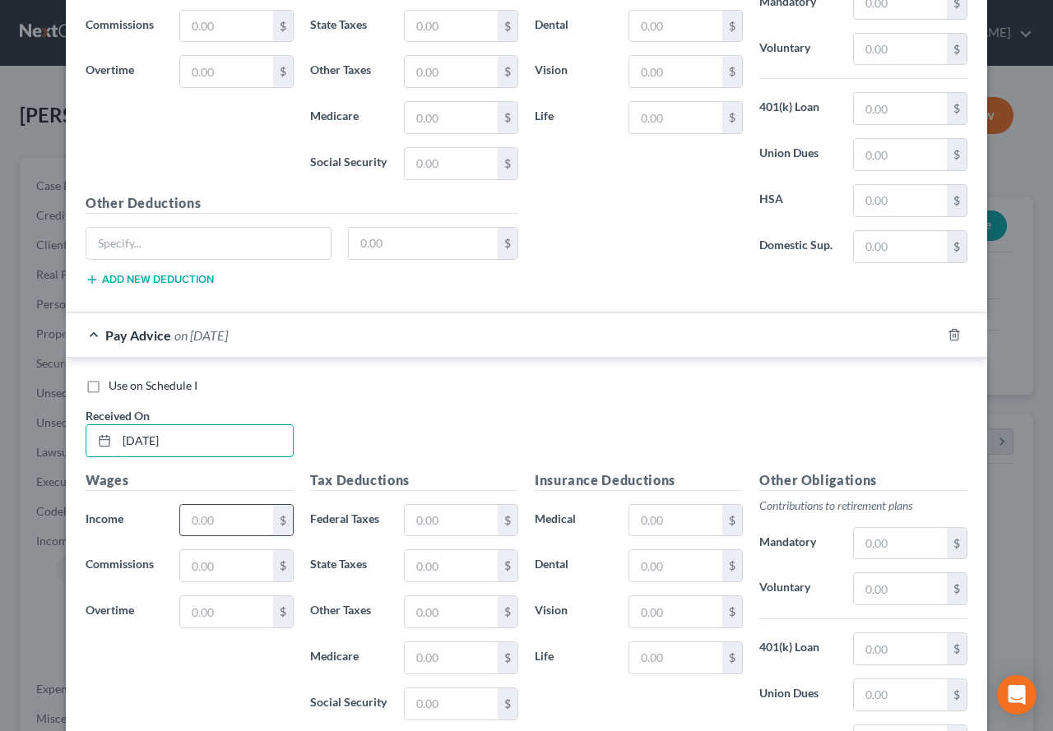
type input "[DATE]"
click at [211, 525] on input "text" at bounding box center [226, 520] width 93 height 31
type input "327.88"
click at [419, 526] on input "text" at bounding box center [451, 520] width 93 height 31
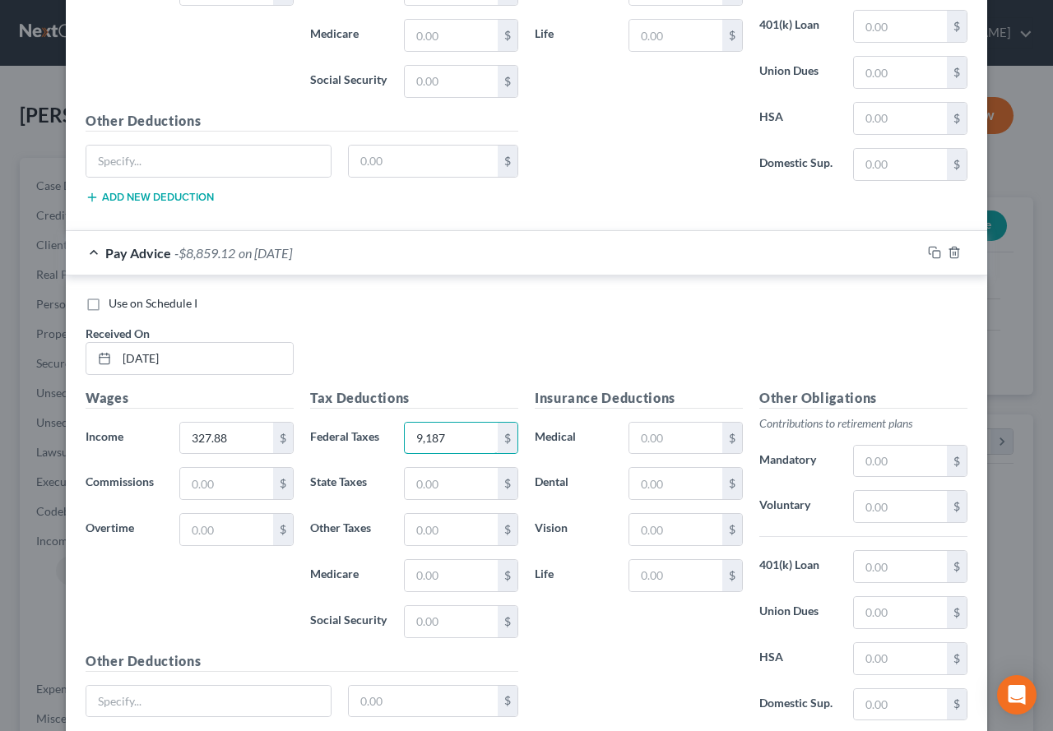
scroll to position [3153, 0]
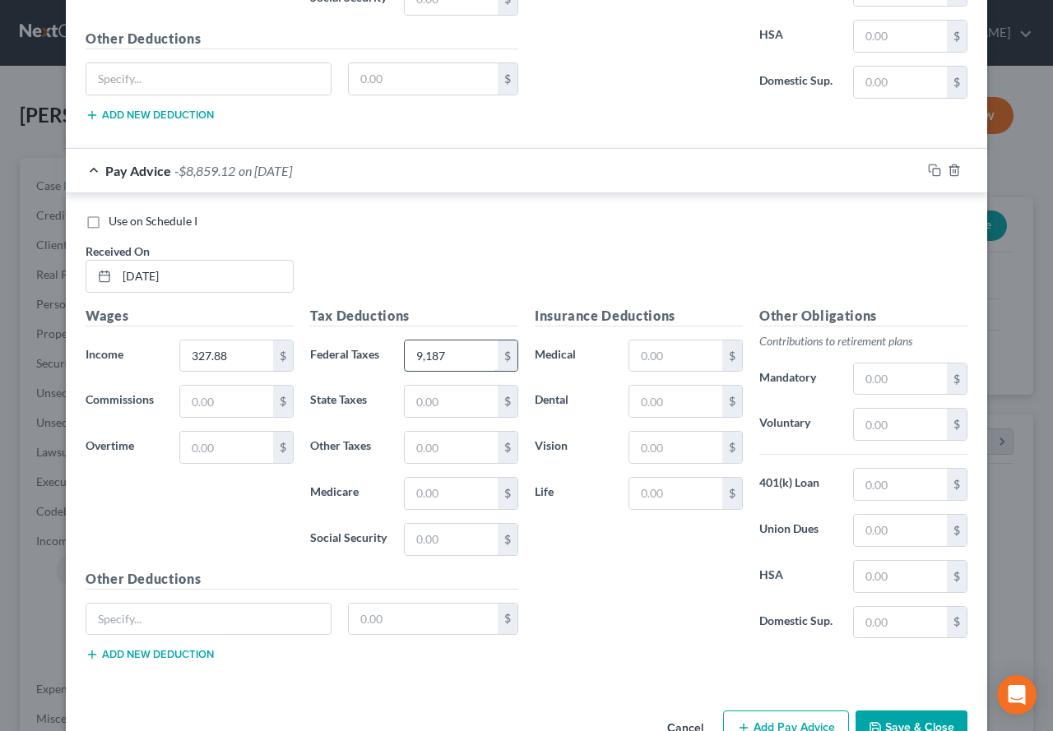
drag, startPoint x: 441, startPoint y: 357, endPoint x: 401, endPoint y: 356, distance: 39.5
click at [405, 356] on input "9,187" at bounding box center [451, 355] width 93 height 31
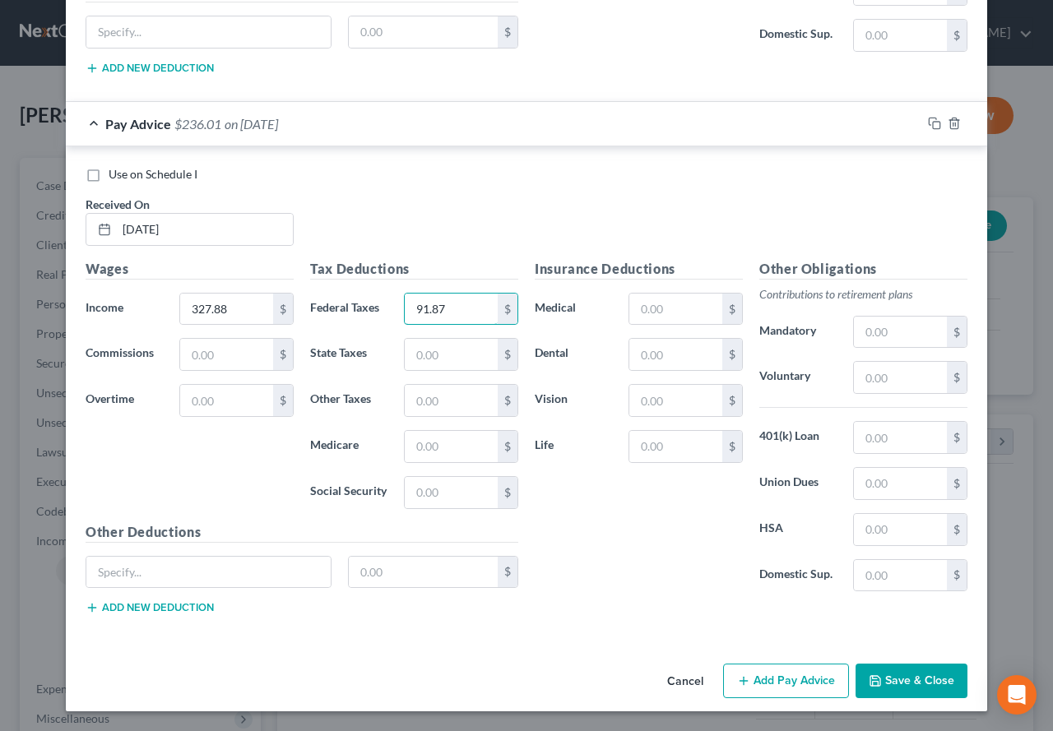
type input "91.87"
click at [768, 689] on button "Add Pay Advice" at bounding box center [786, 681] width 126 height 35
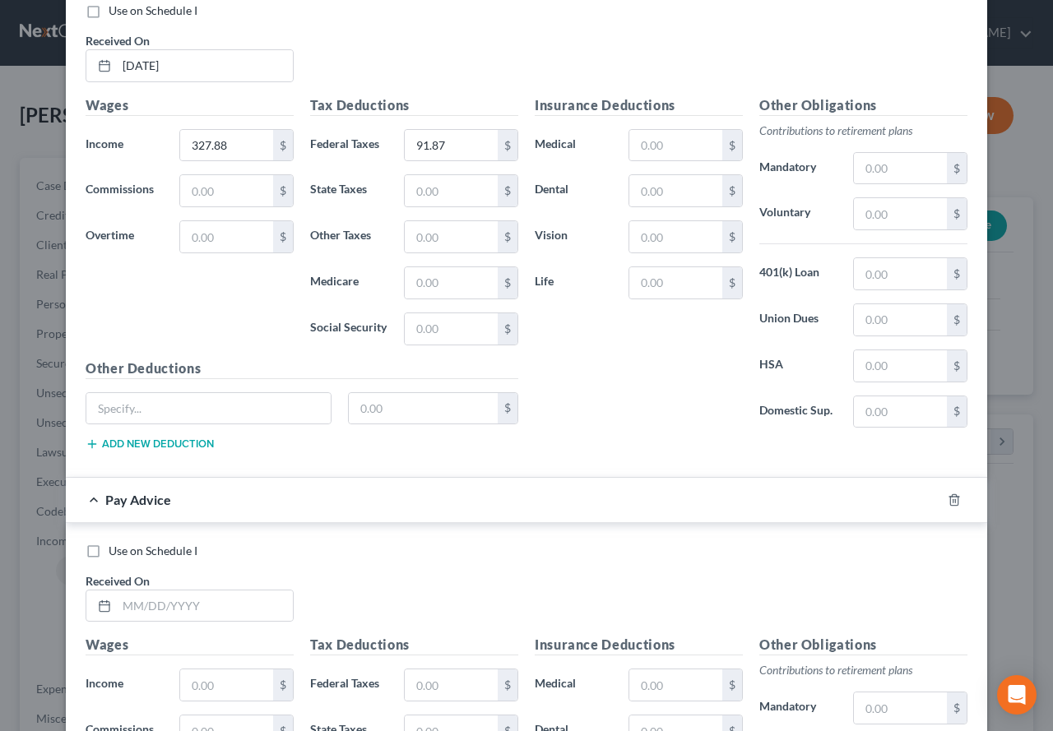
scroll to position [3365, 0]
click at [160, 603] on input "text" at bounding box center [205, 605] width 176 height 31
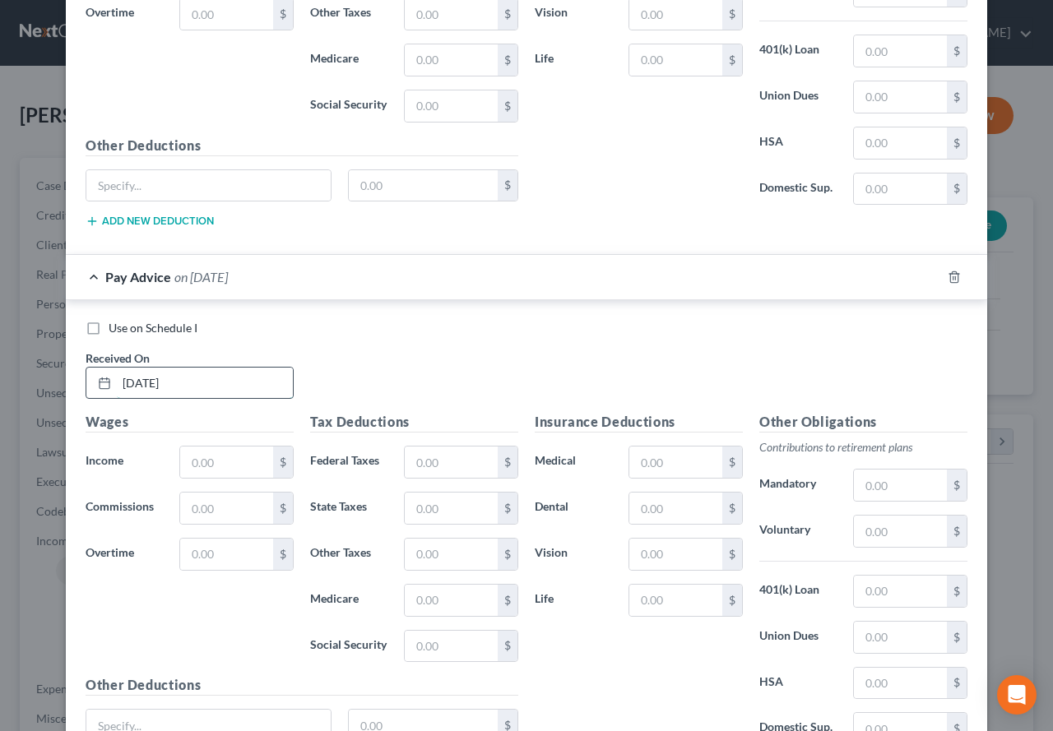
scroll to position [3611, 0]
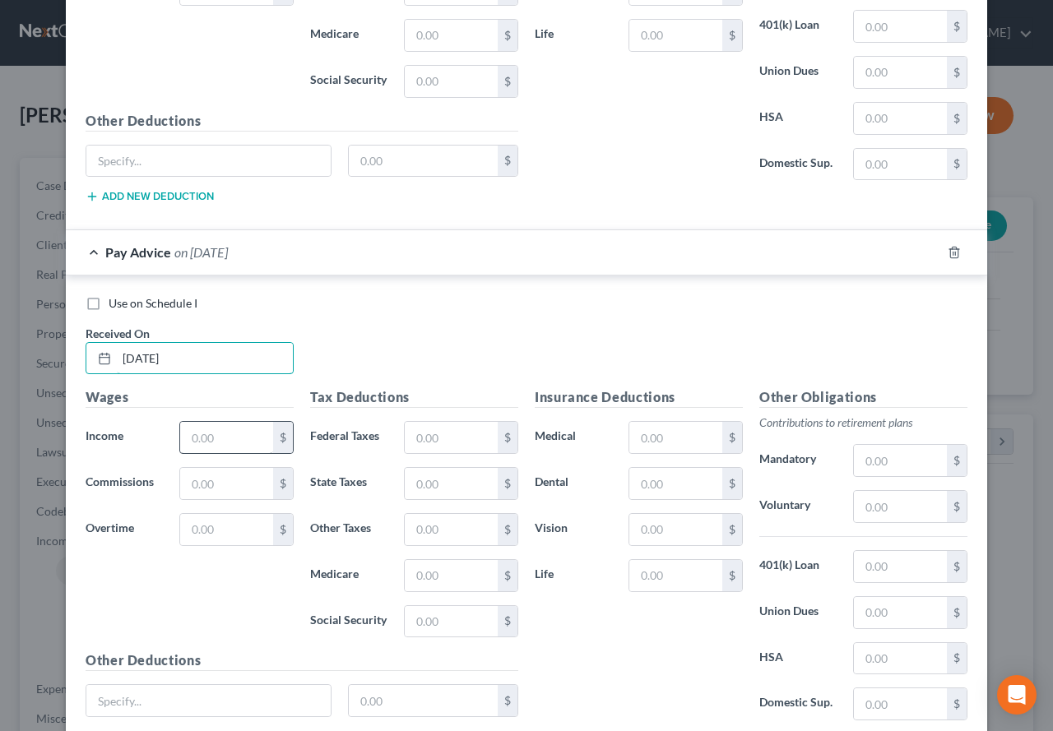
type input "[DATE]"
click at [218, 430] on input "text" at bounding box center [226, 437] width 93 height 31
type input "376.00"
click at [435, 448] on input "text" at bounding box center [451, 437] width 93 height 31
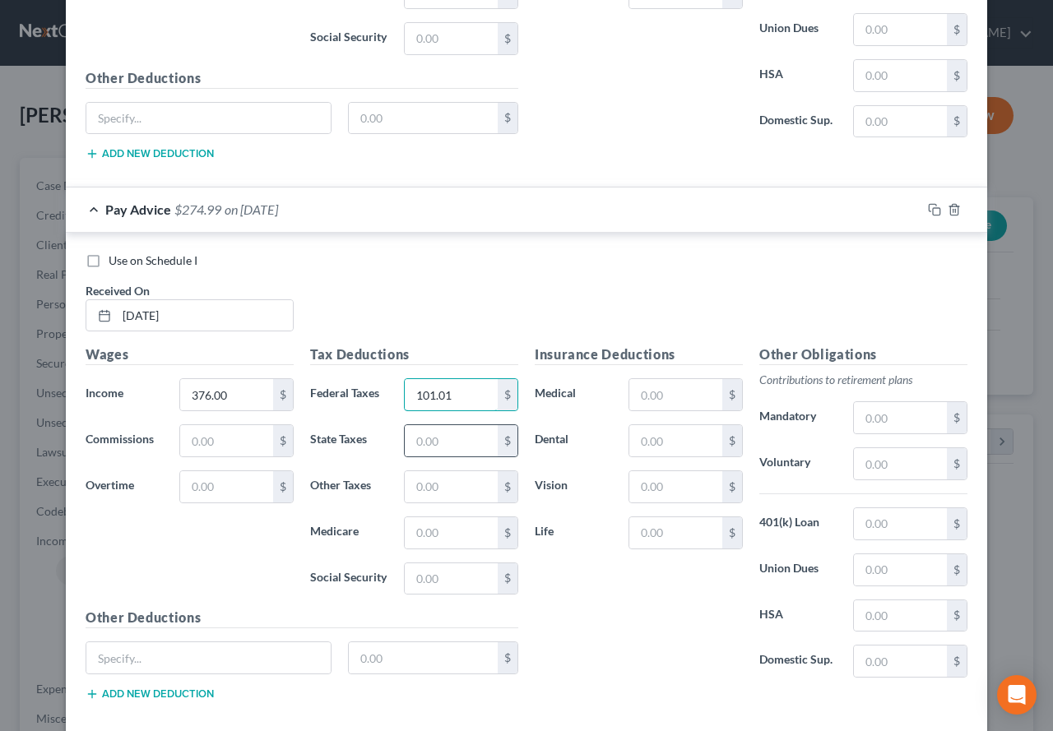
scroll to position [3740, 0]
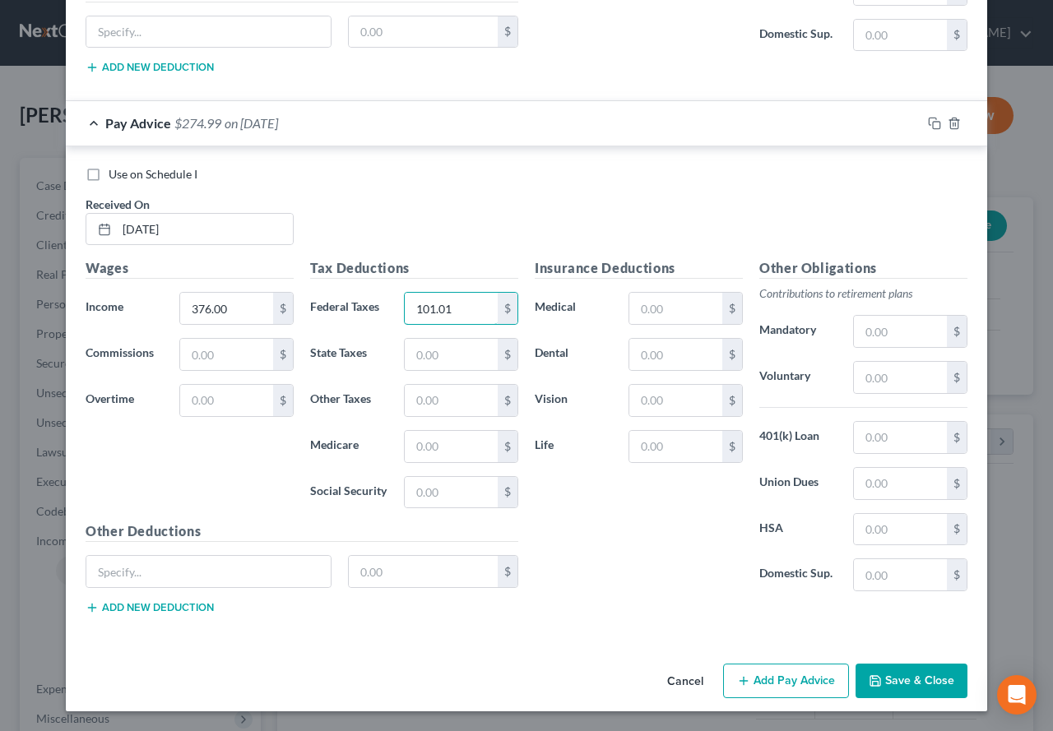
type input "101.01"
click at [765, 686] on button "Add Pay Advice" at bounding box center [786, 681] width 126 height 35
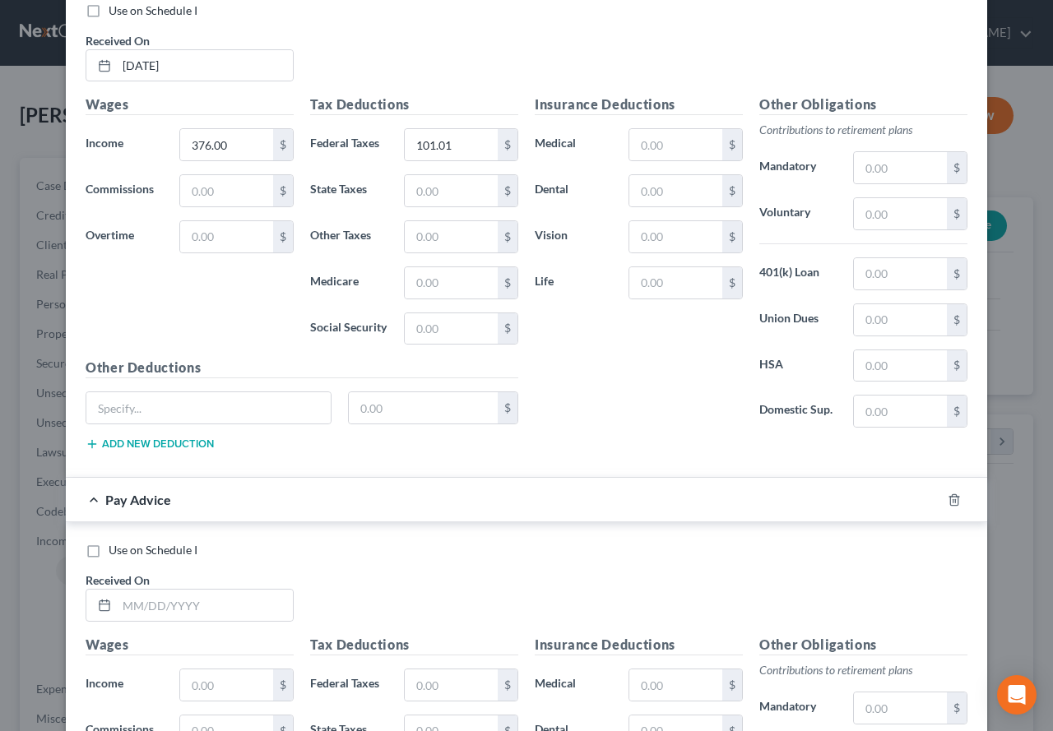
scroll to position [3987, 0]
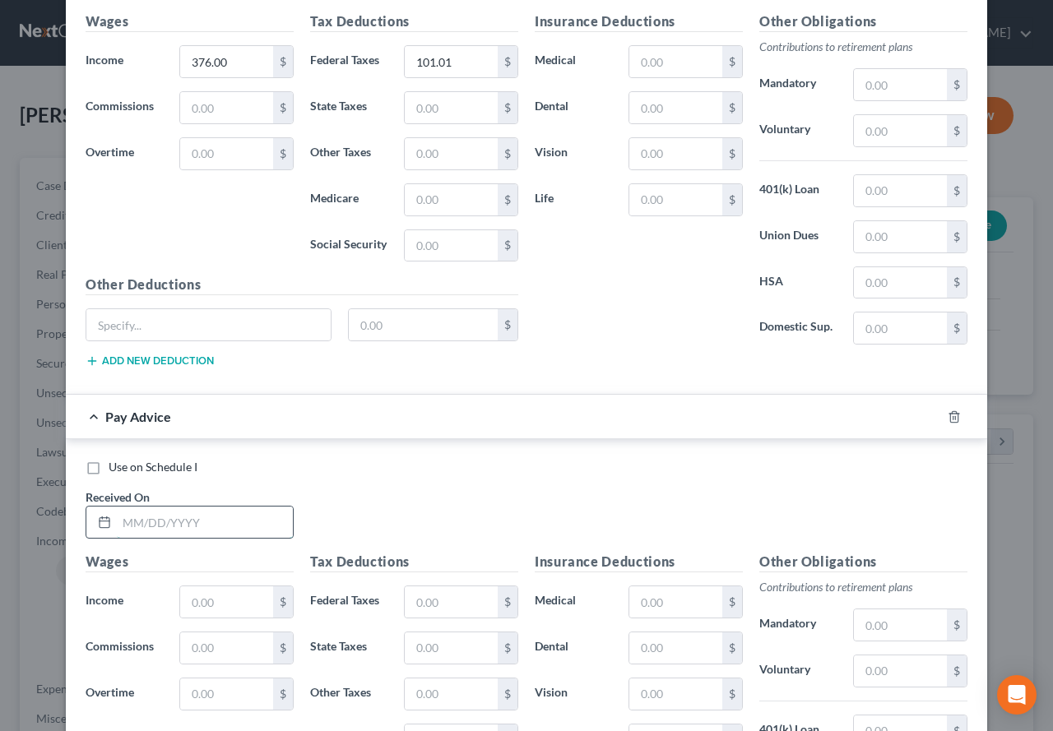
click at [182, 528] on input "text" at bounding box center [205, 522] width 176 height 31
type input "[DATE]"
click at [189, 605] on input "text" at bounding box center [226, 601] width 93 height 31
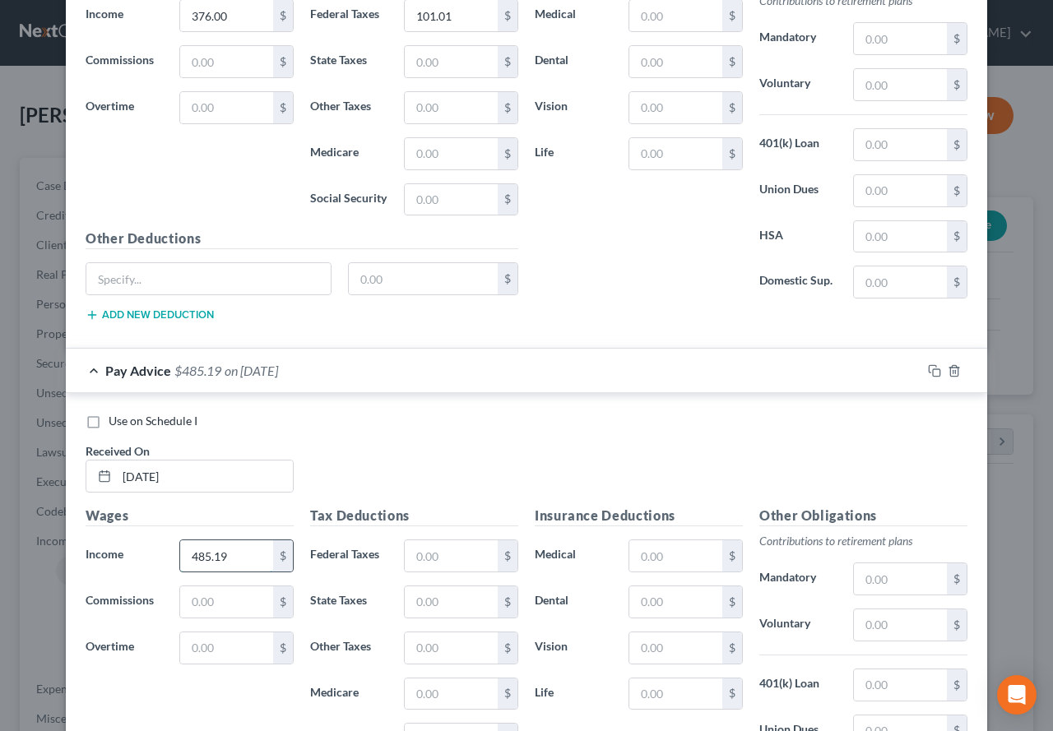
scroll to position [4069, 0]
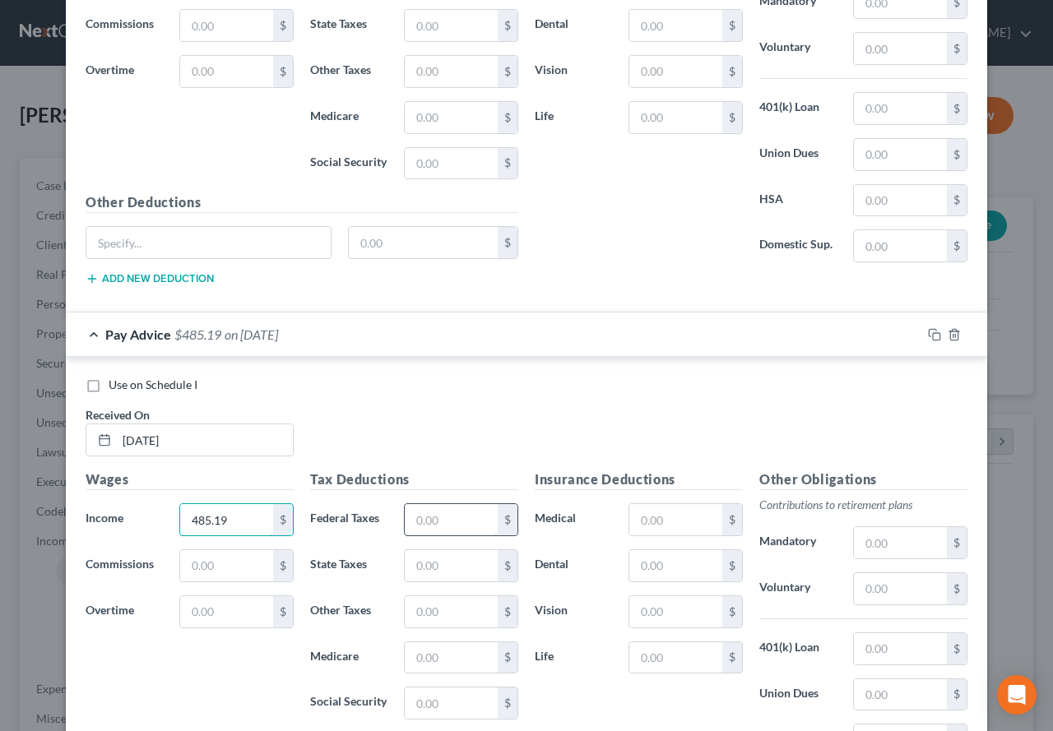
type input "485.19"
click at [421, 526] on input "text" at bounding box center [451, 519] width 93 height 31
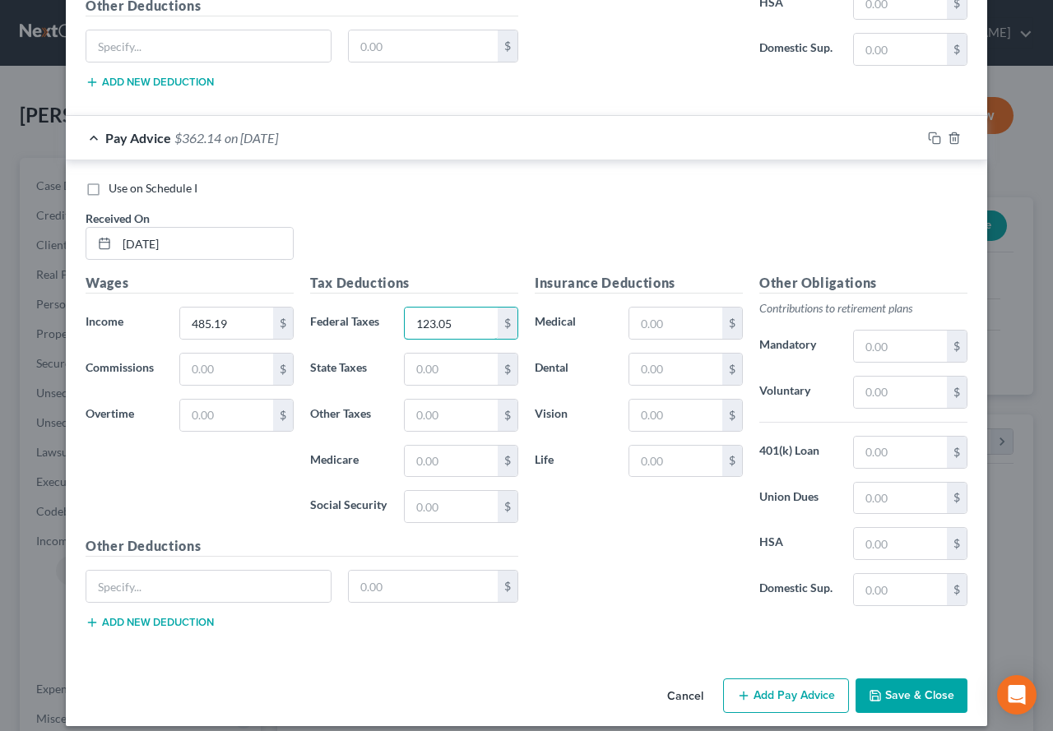
scroll to position [4281, 0]
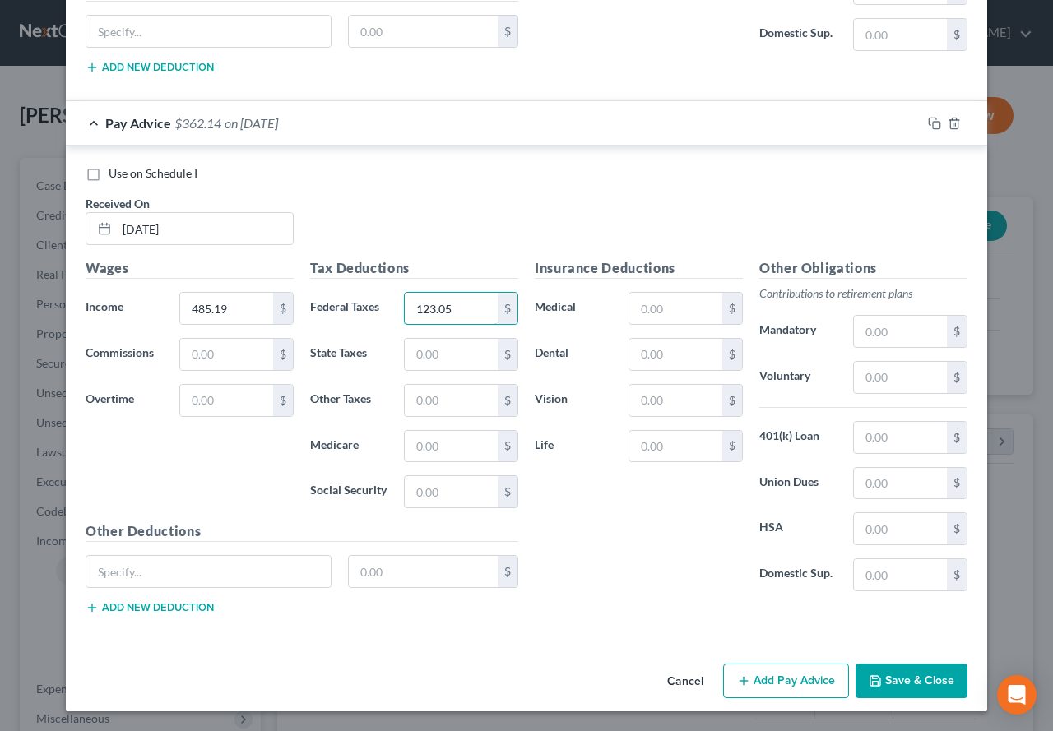
type input "123.05"
click at [744, 675] on icon "button" at bounding box center [743, 680] width 13 height 13
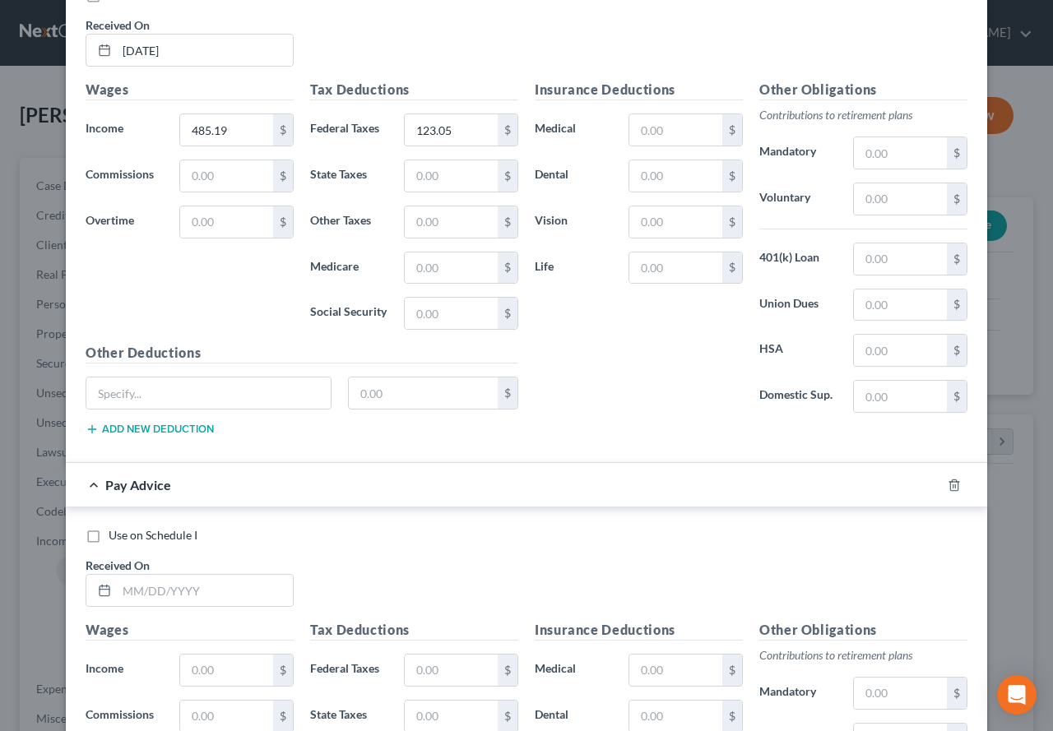
scroll to position [4527, 0]
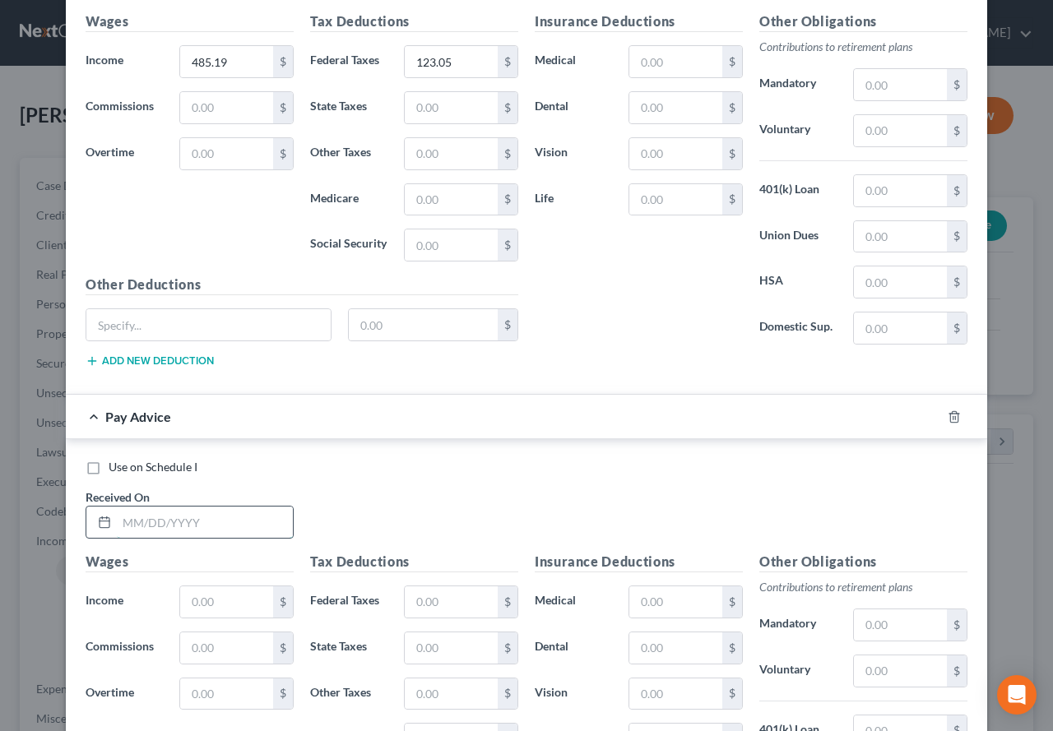
click at [187, 528] on input "text" at bounding box center [205, 522] width 176 height 31
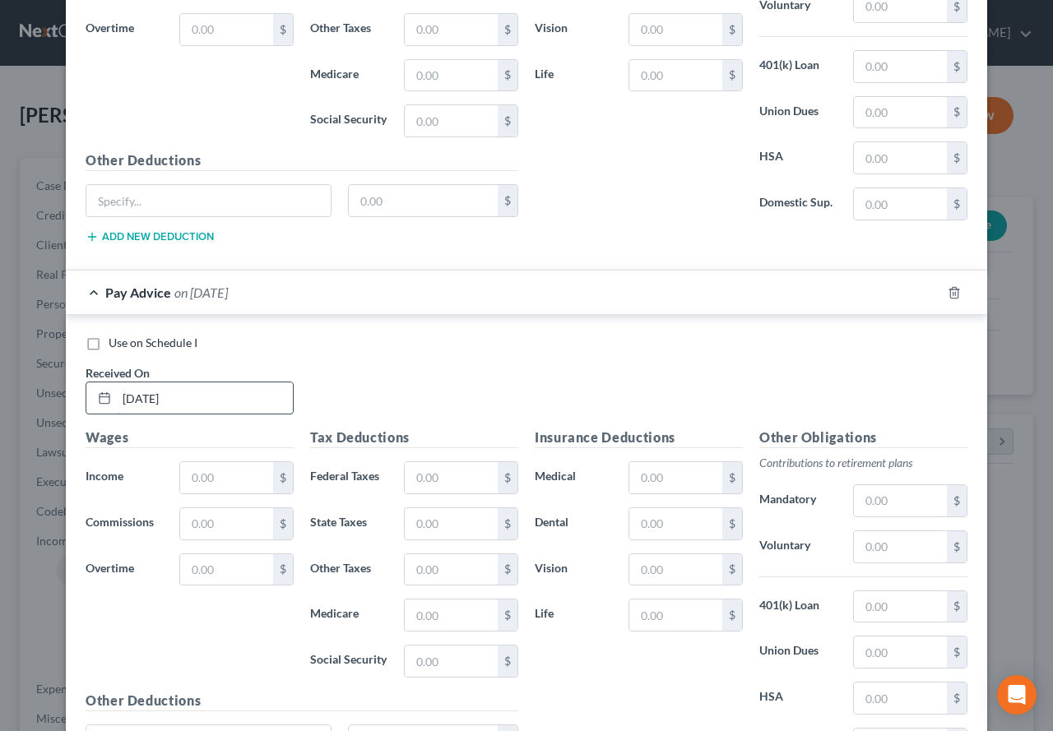
scroll to position [4692, 0]
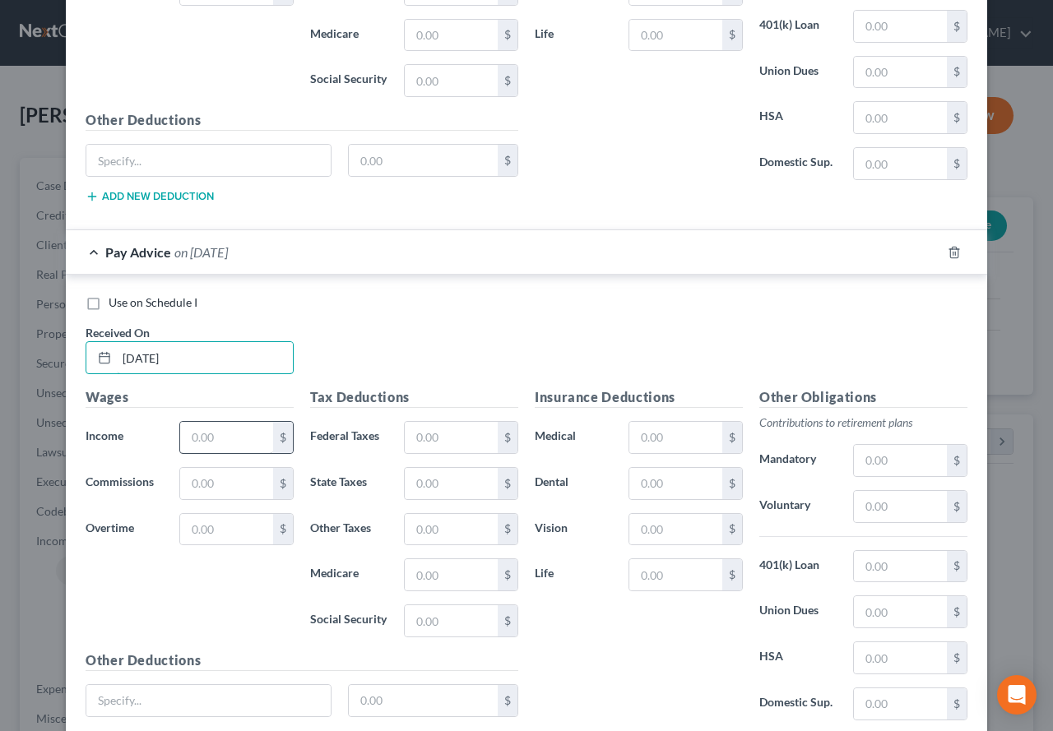
type input "[DATE]"
click at [201, 439] on input "text" at bounding box center [226, 437] width 93 height 31
type input "196.00"
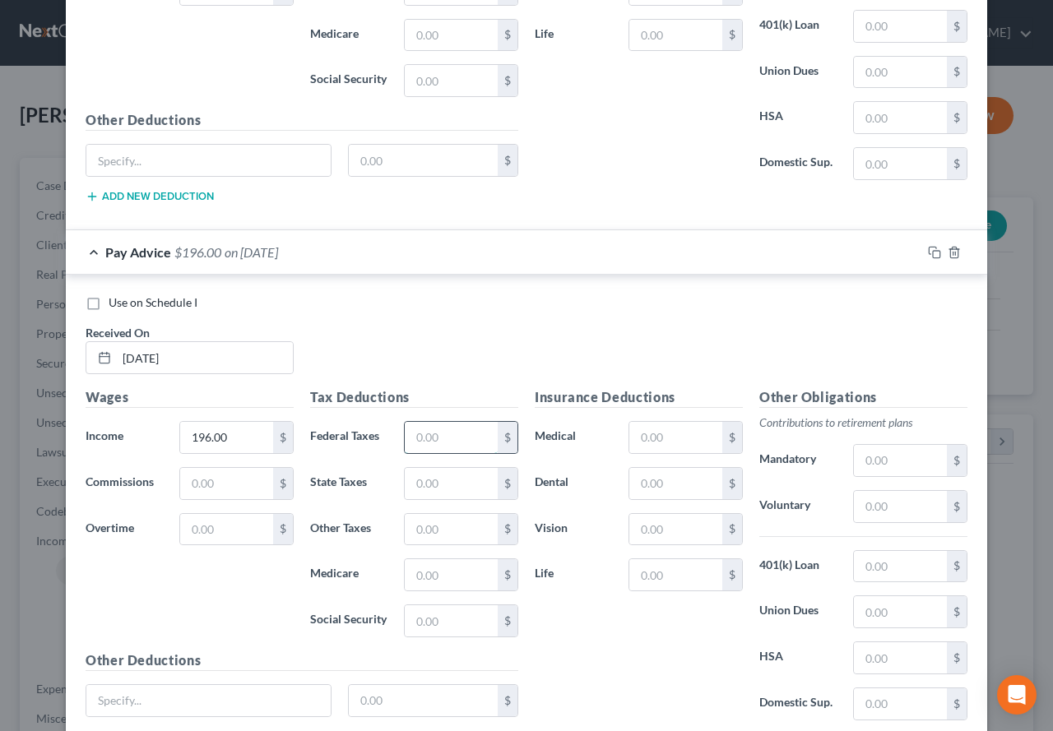
click at [449, 437] on input "text" at bounding box center [451, 437] width 93 height 31
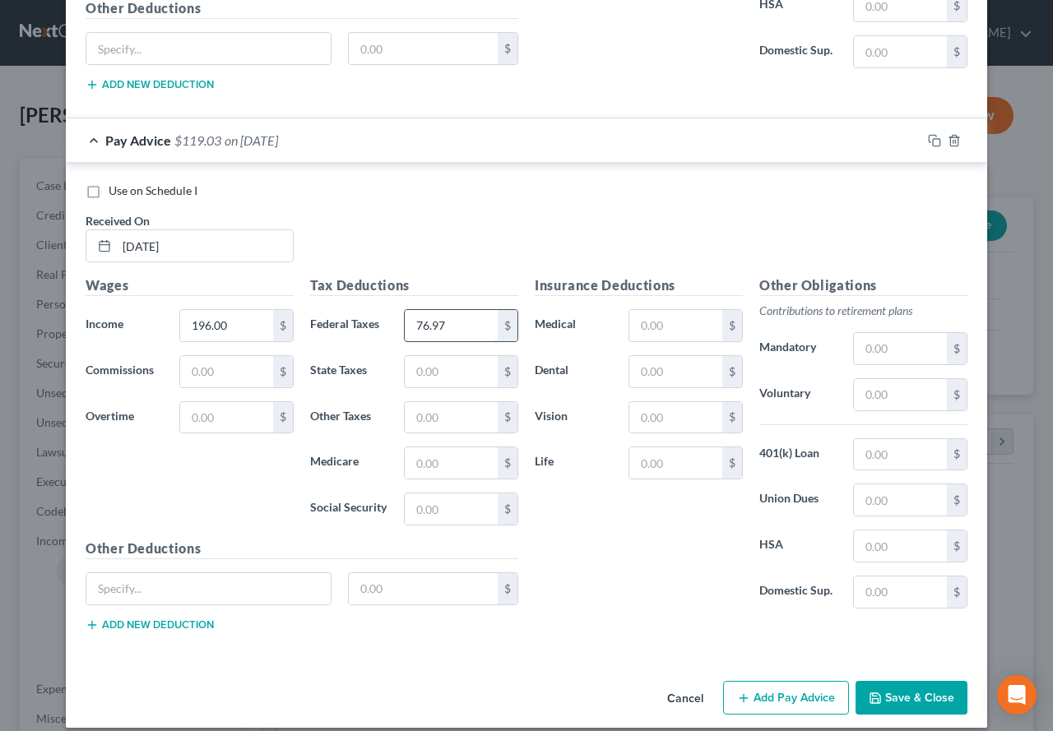
scroll to position [4820, 0]
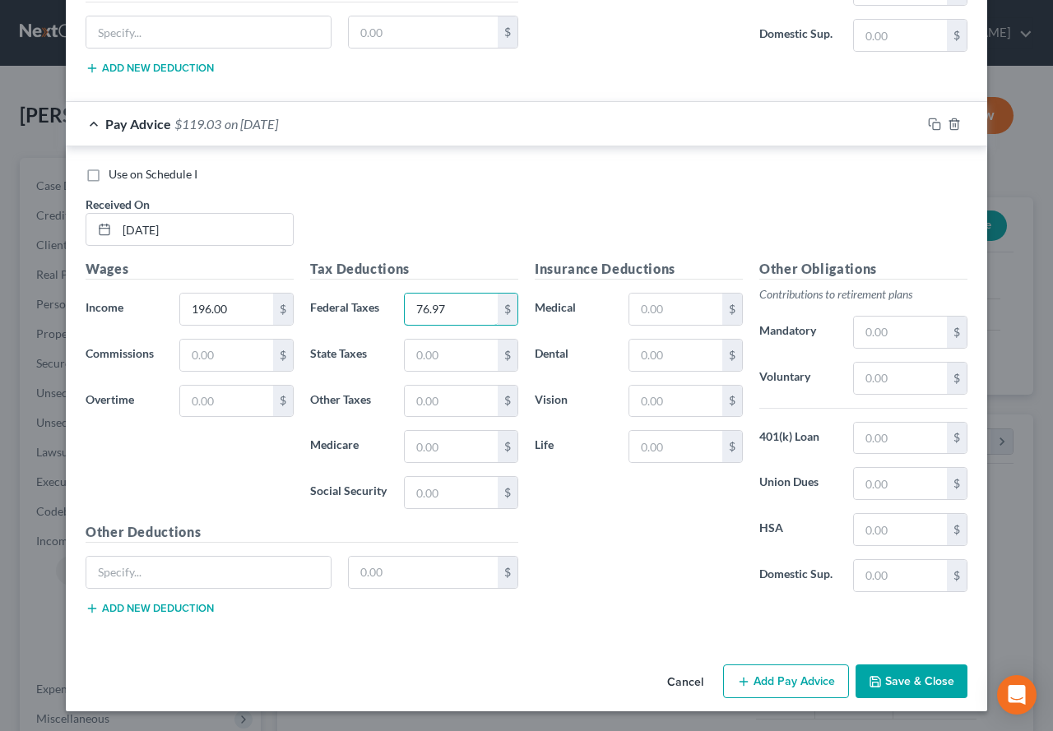
type input "76.97"
click at [777, 684] on button "Add Pay Advice" at bounding box center [786, 682] width 126 height 35
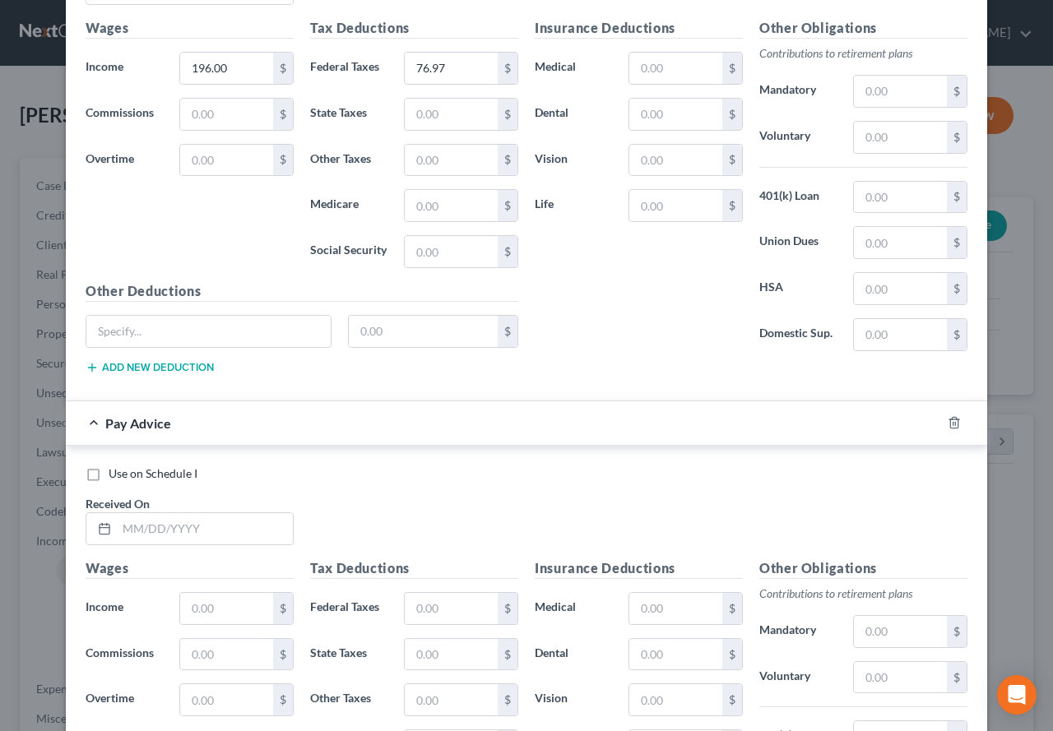
scroll to position [5067, 0]
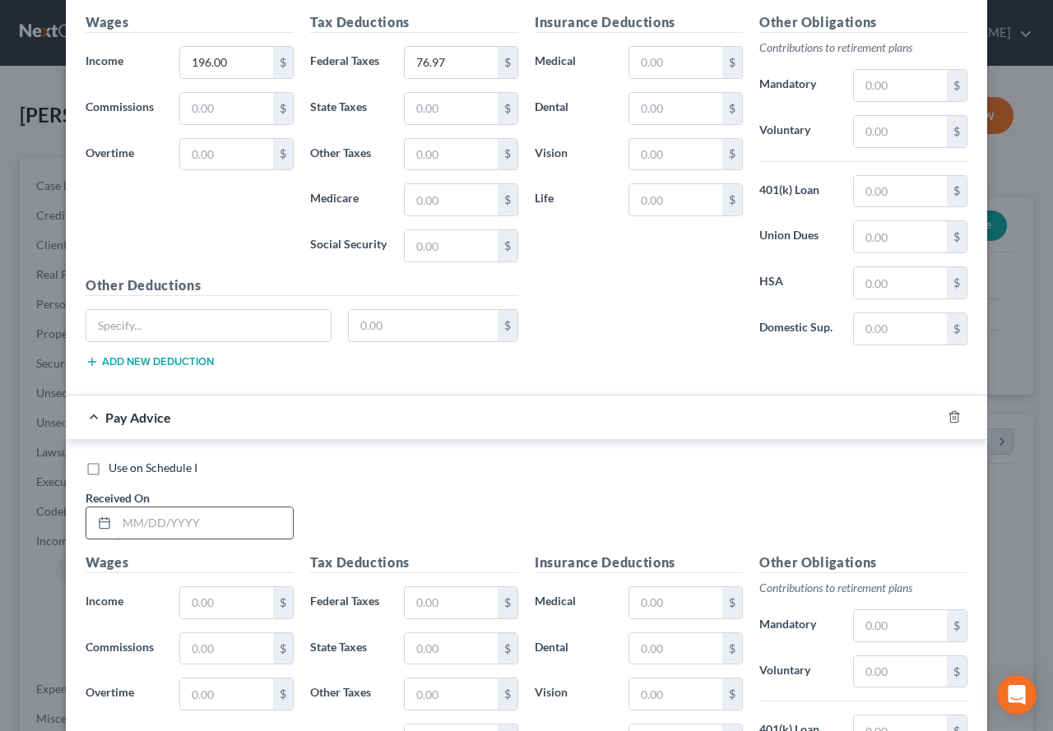
click at [192, 519] on input "text" at bounding box center [205, 522] width 176 height 31
type input "[DATE]"
click at [208, 597] on input "text" at bounding box center [226, 602] width 93 height 31
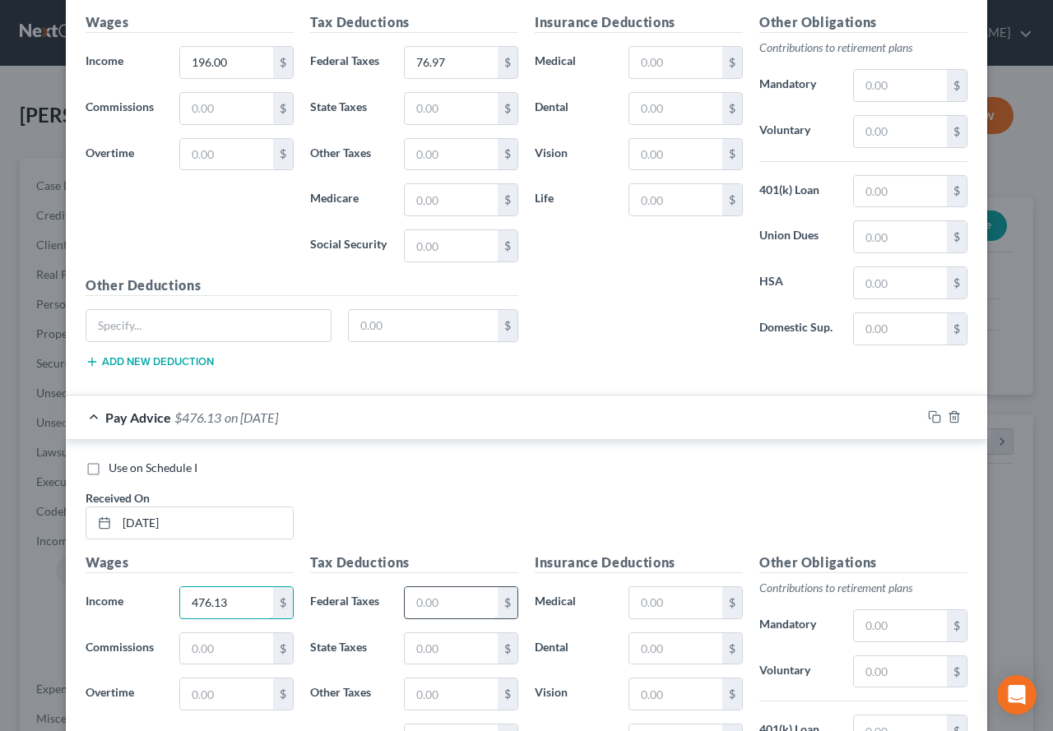
type input "476.13"
click at [431, 597] on input "text" at bounding box center [451, 602] width 93 height 31
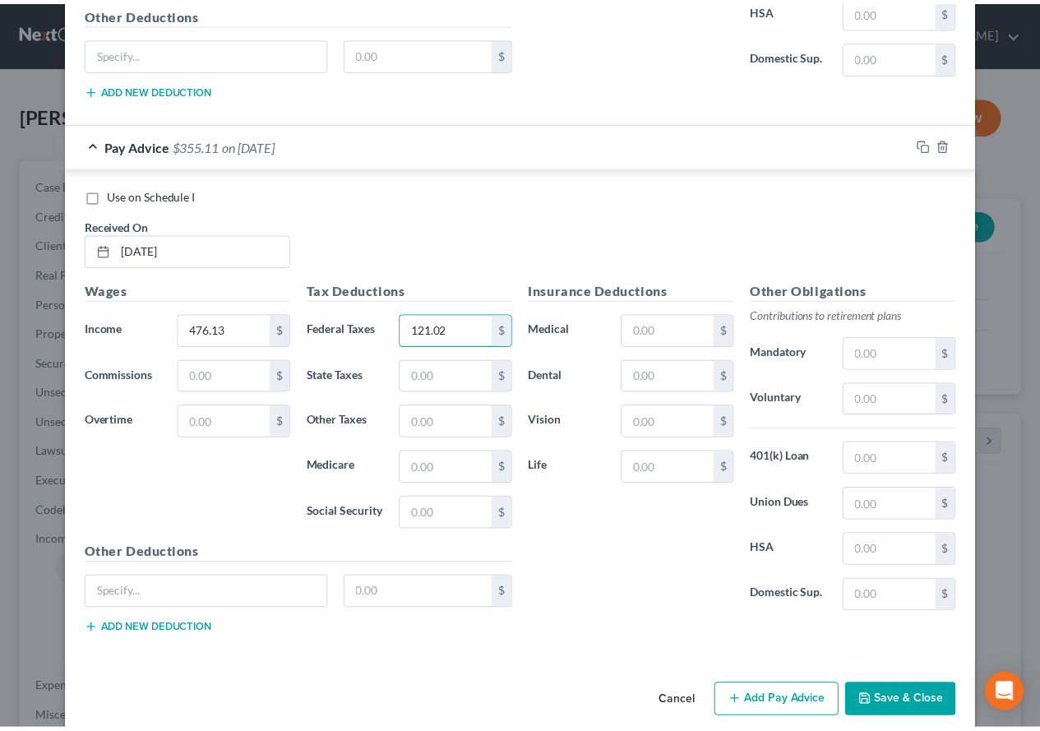
scroll to position [5361, 0]
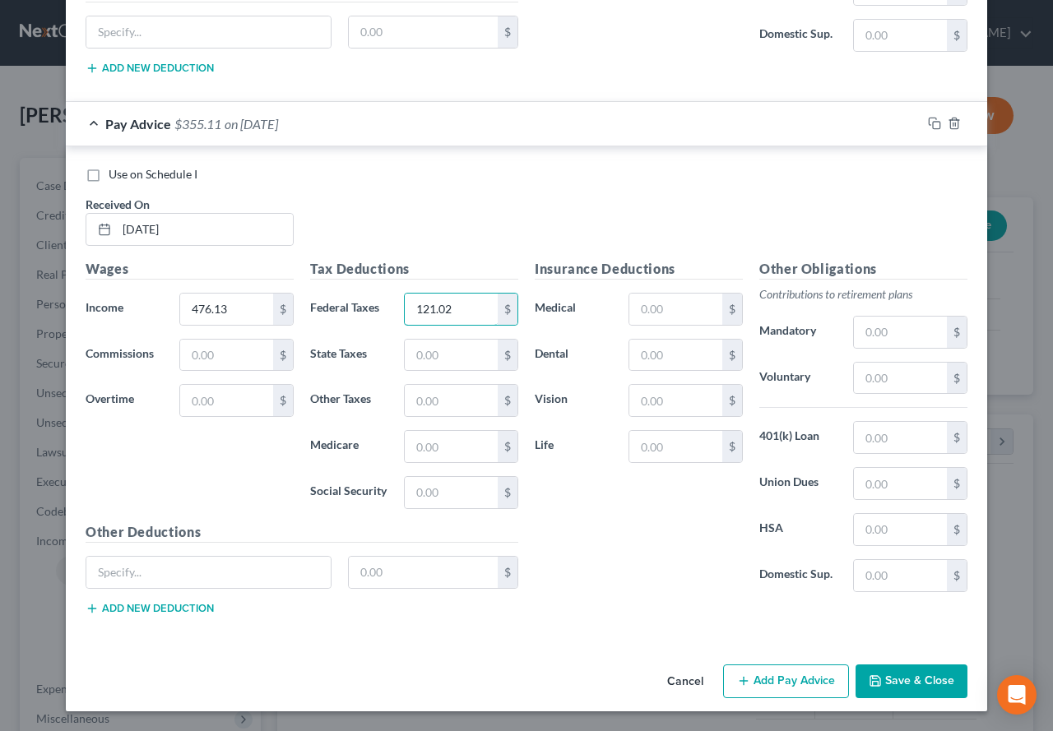
type input "121.02"
click at [881, 683] on button "Save & Close" at bounding box center [911, 682] width 112 height 35
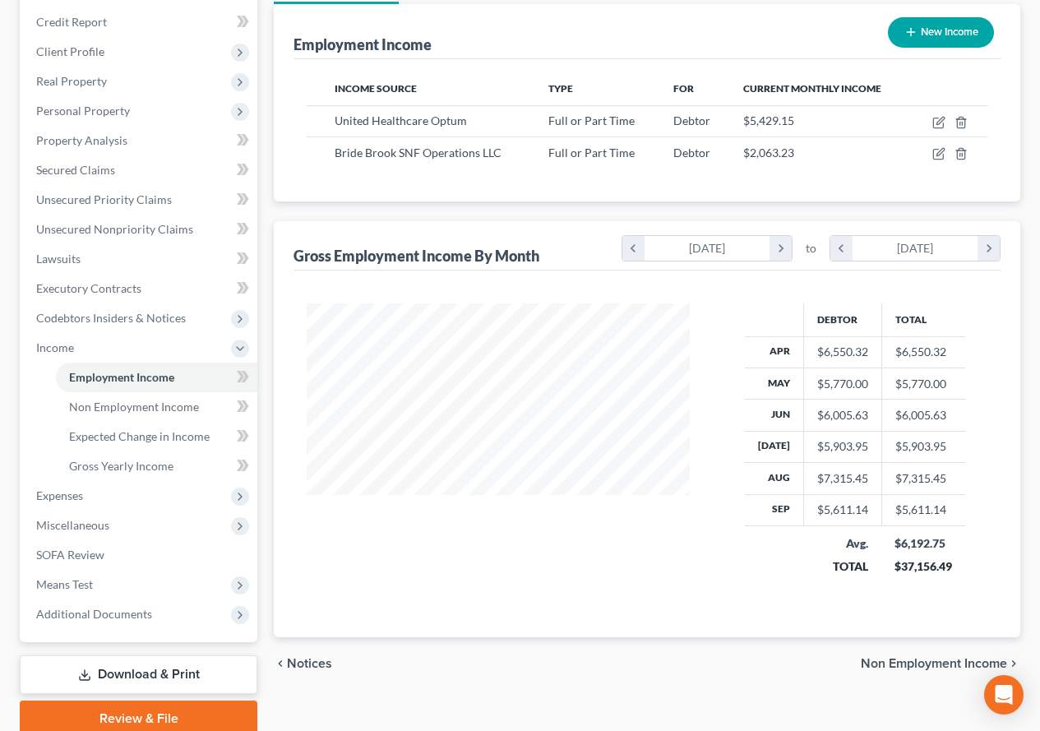
scroll to position [247, 0]
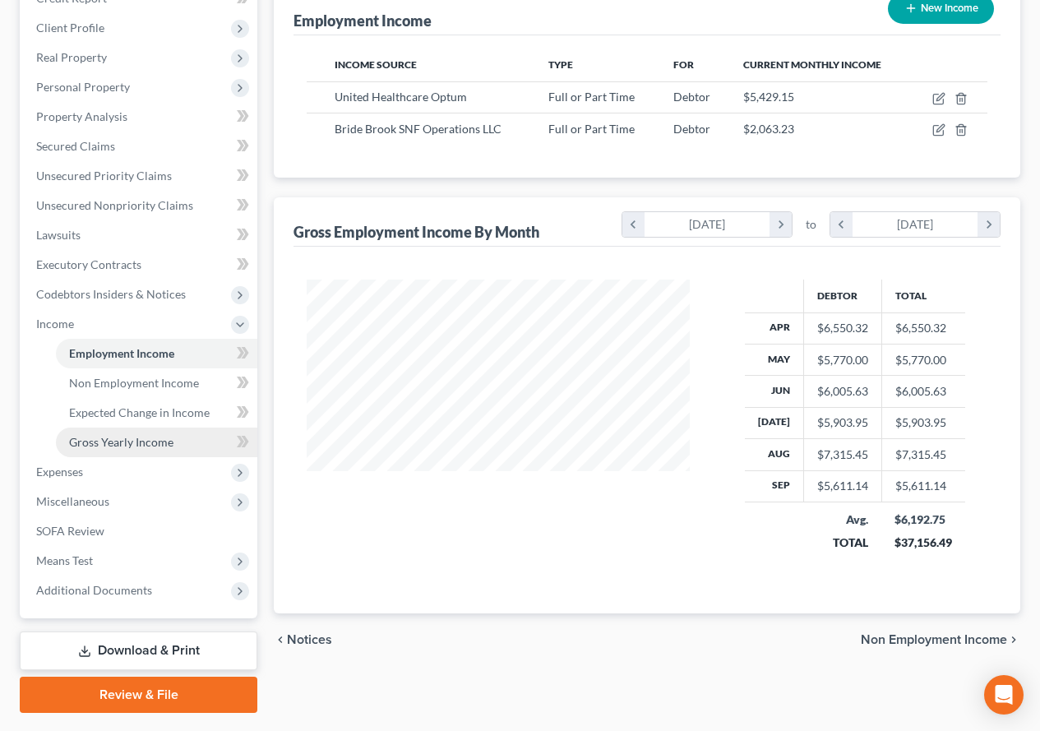
click at [118, 442] on span "Gross Yearly Income" at bounding box center [121, 442] width 104 height 14
